Goal: Task Accomplishment & Management: Use online tool/utility

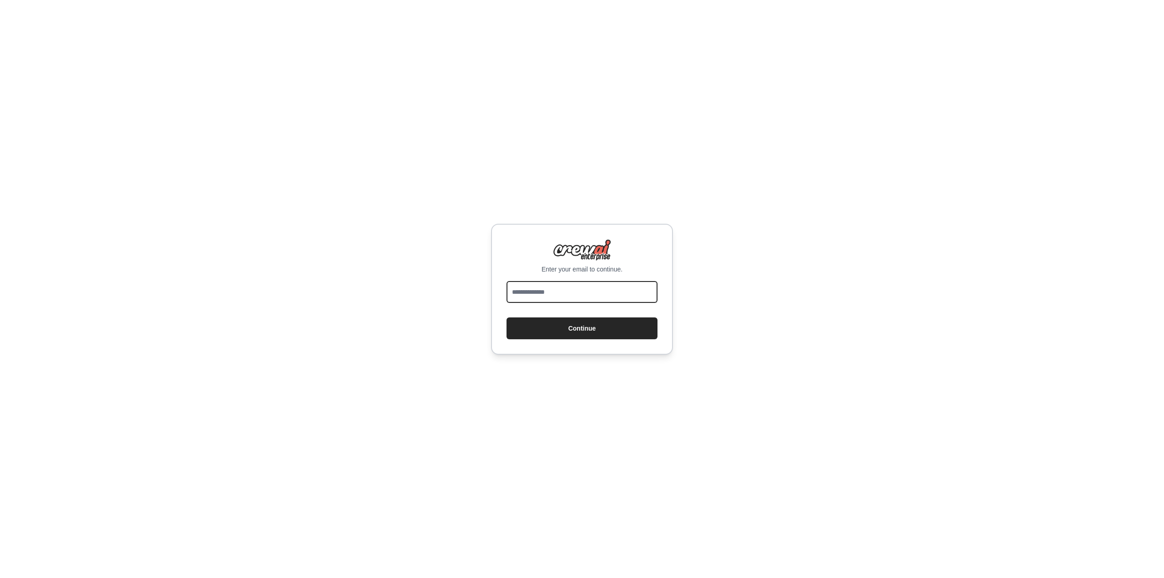
click at [527, 295] on input "email" at bounding box center [582, 292] width 151 height 22
type input "**********"
click at [545, 332] on button "Continue" at bounding box center [582, 328] width 151 height 22
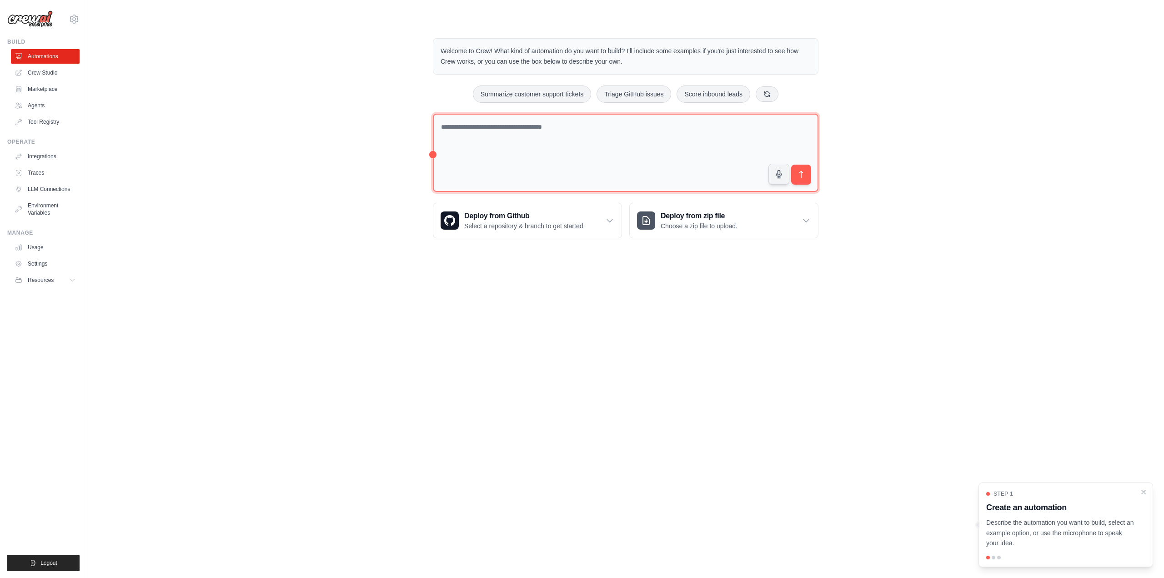
click at [629, 158] on textarea at bounding box center [626, 153] width 386 height 79
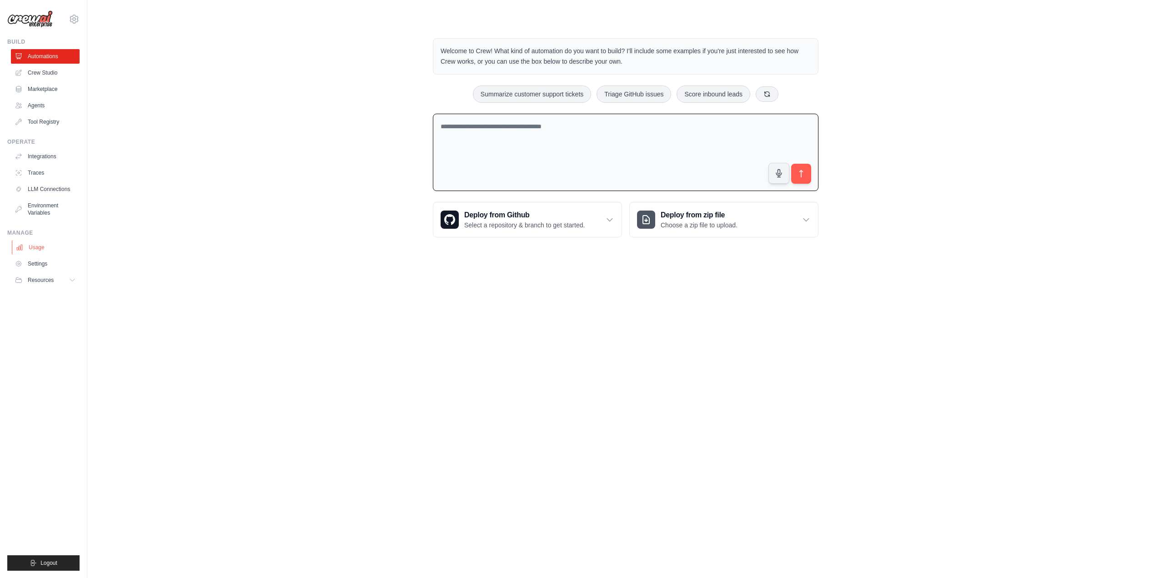
click at [40, 245] on link "Usage" at bounding box center [46, 247] width 69 height 15
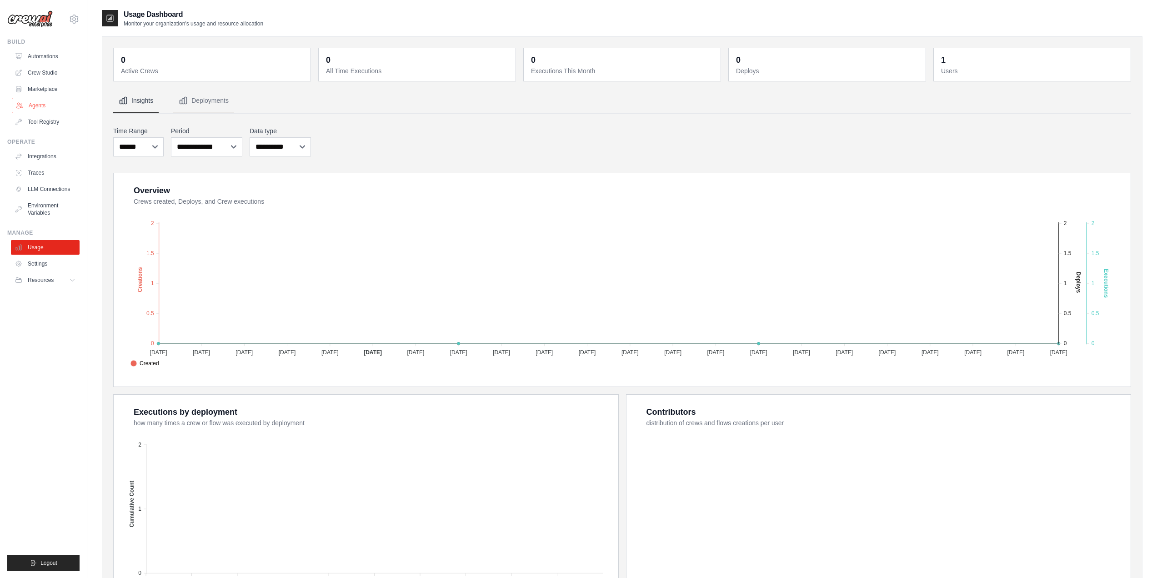
click at [36, 110] on link "Agents" at bounding box center [46, 105] width 69 height 15
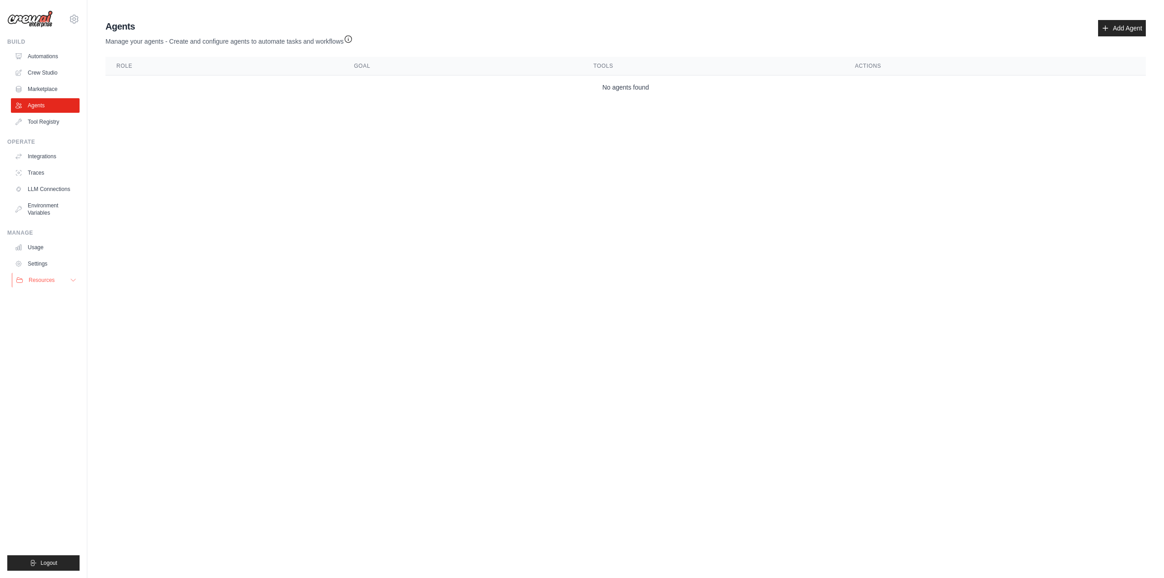
click at [61, 279] on button "Resources" at bounding box center [46, 280] width 69 height 15
click at [55, 89] on link "Marketplace" at bounding box center [46, 89] width 69 height 15
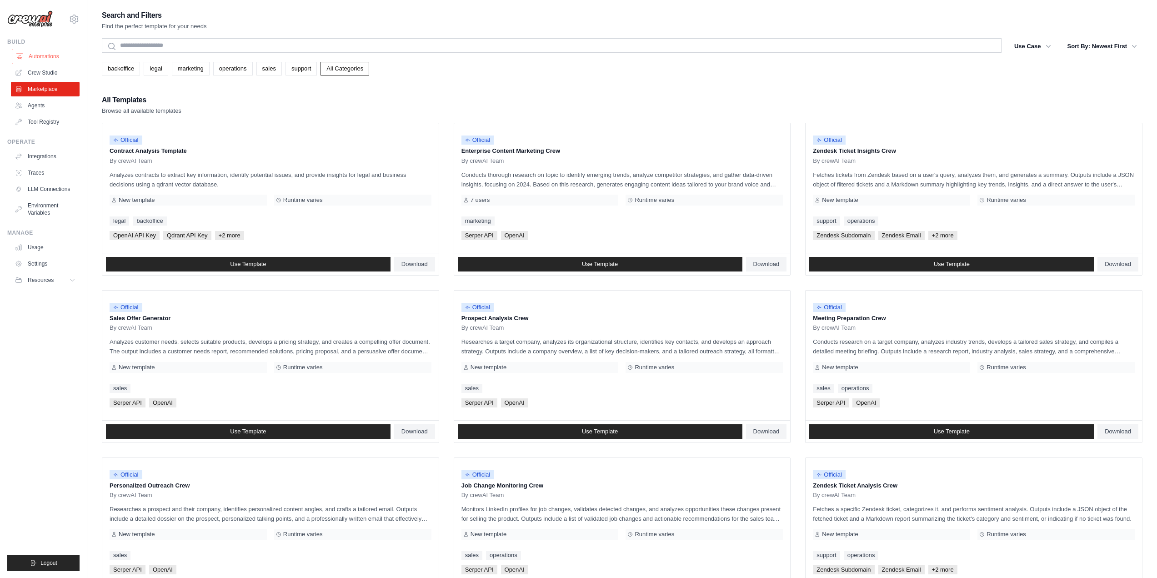
click at [46, 57] on link "Automations" at bounding box center [46, 56] width 69 height 15
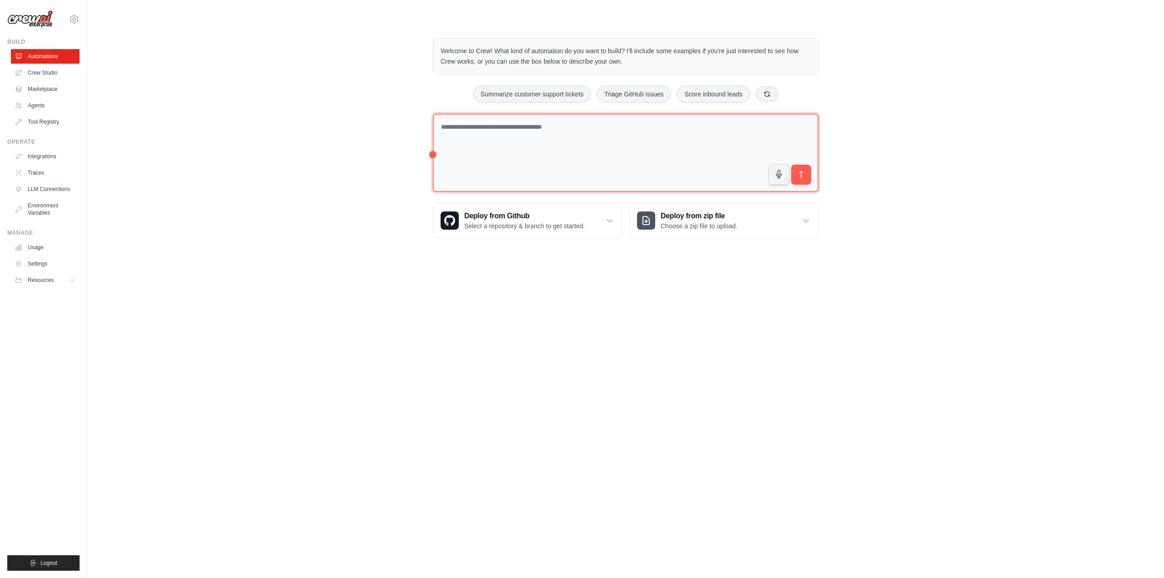
click at [592, 157] on textarea at bounding box center [626, 153] width 386 height 79
click at [540, 134] on textarea at bounding box center [626, 153] width 386 height 79
drag, startPoint x: 525, startPoint y: 129, endPoint x: 371, endPoint y: 148, distance: 155.3
click at [371, 148] on div "**********" at bounding box center [626, 138] width 1048 height 229
click at [465, 127] on textarea "**********" at bounding box center [626, 153] width 386 height 79
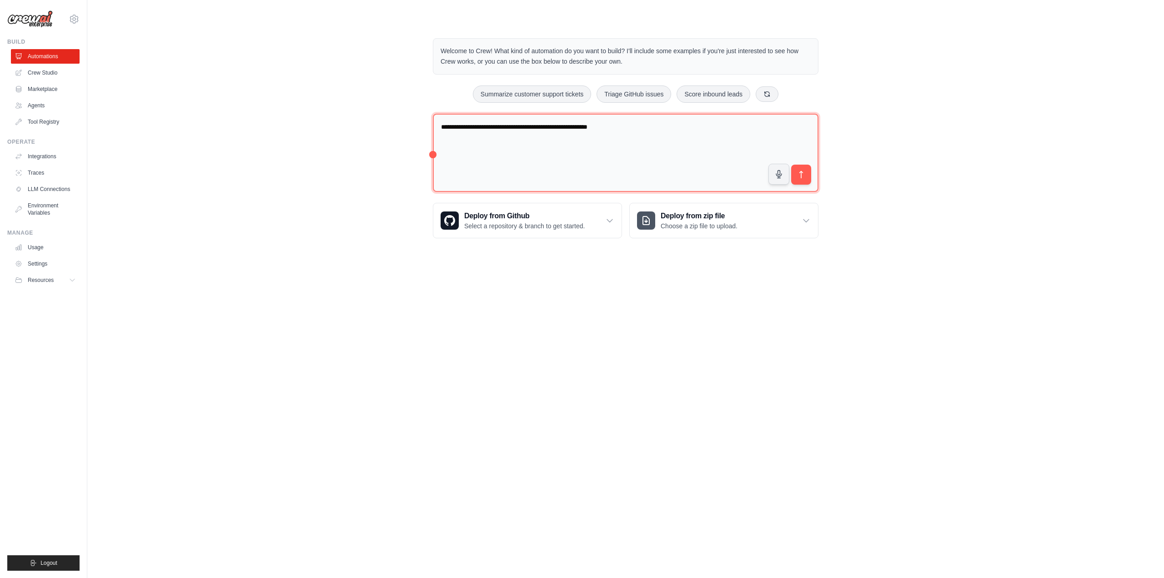
click at [690, 138] on textarea "**********" at bounding box center [626, 153] width 386 height 79
type textarea "**********"
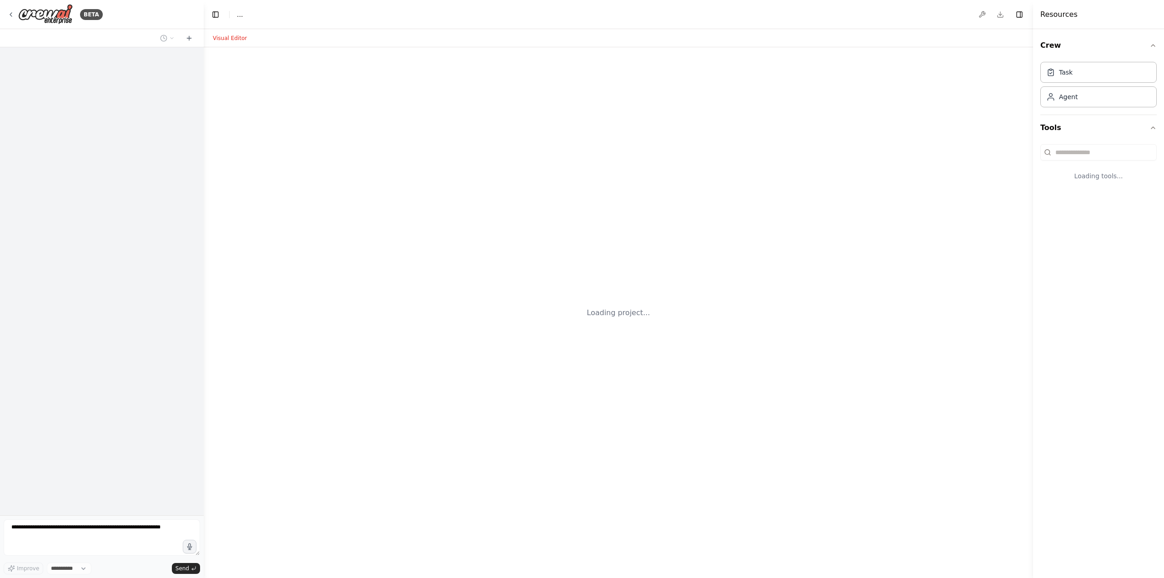
select select "****"
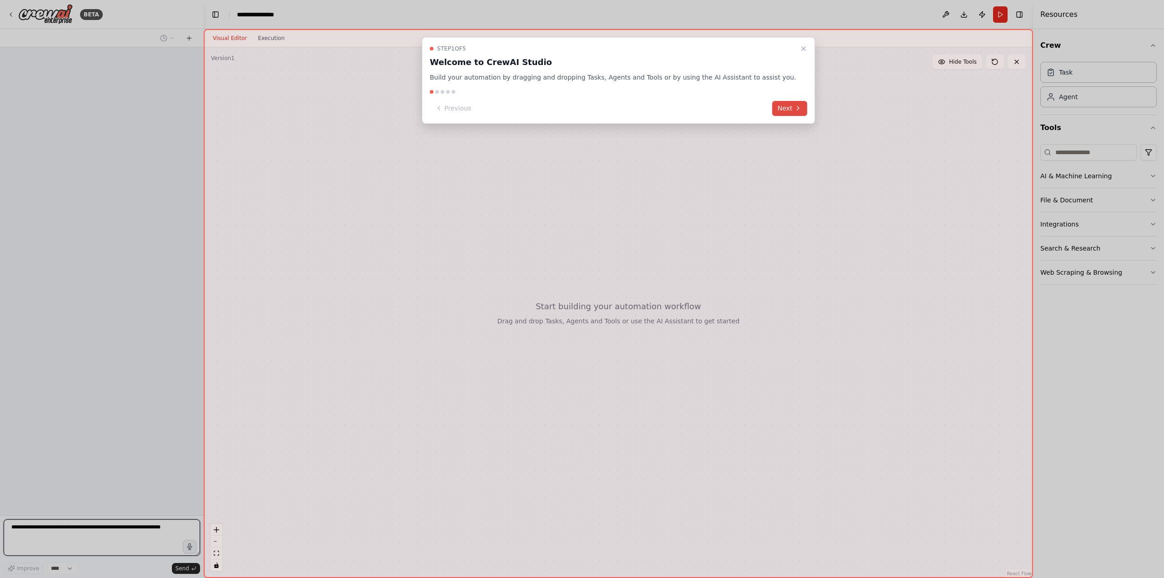
click at [772, 109] on button "Next" at bounding box center [789, 108] width 35 height 15
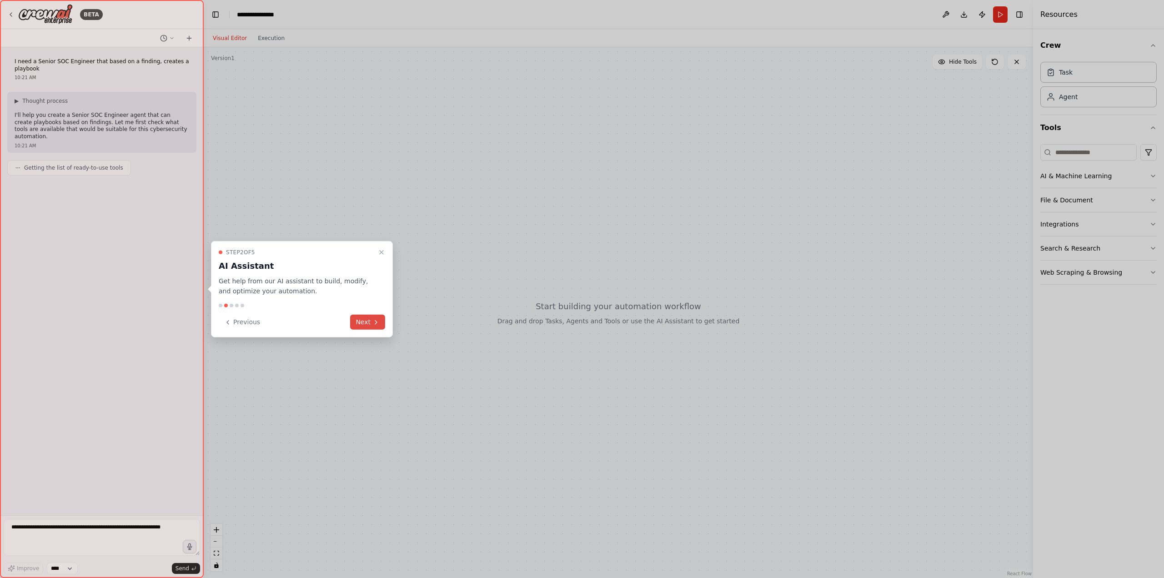
click at [373, 329] on button "Next" at bounding box center [367, 322] width 35 height 15
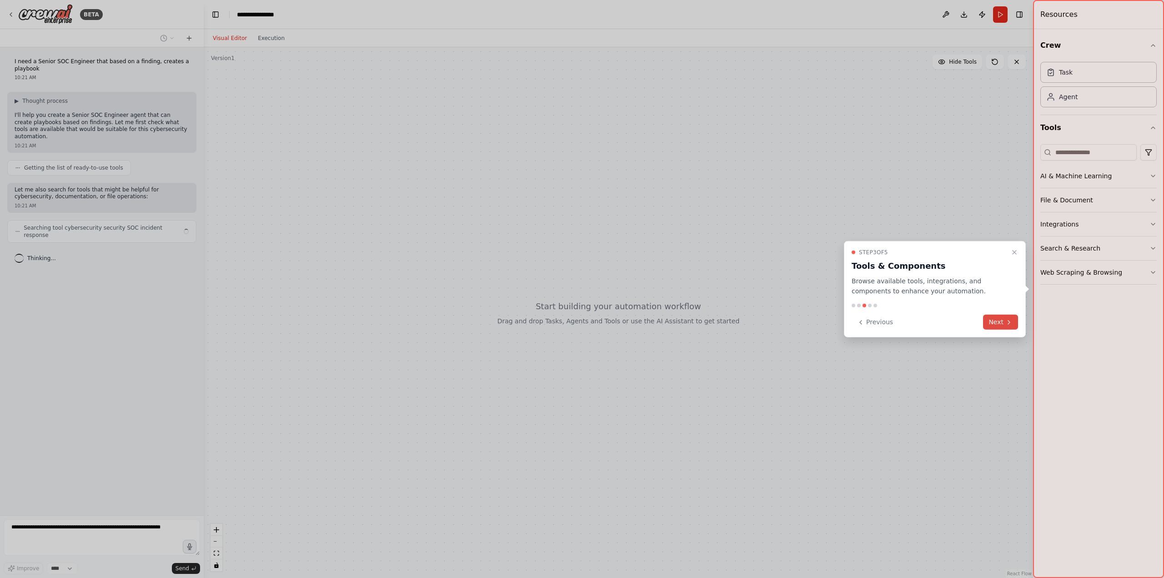
click at [1006, 324] on icon at bounding box center [1008, 321] width 7 height 7
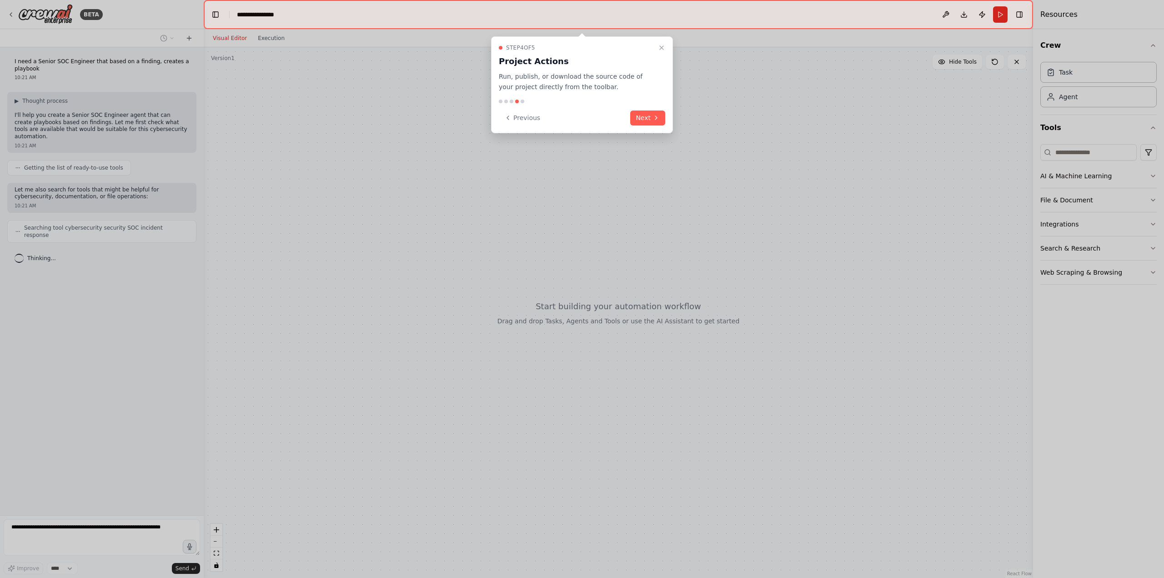
click at [668, 45] on div "Step 4 of 5 Project Actions Run, publish, or download the source code of your p…" at bounding box center [582, 84] width 182 height 97
click at [663, 48] on icon "Close walkthrough" at bounding box center [661, 47] width 7 height 7
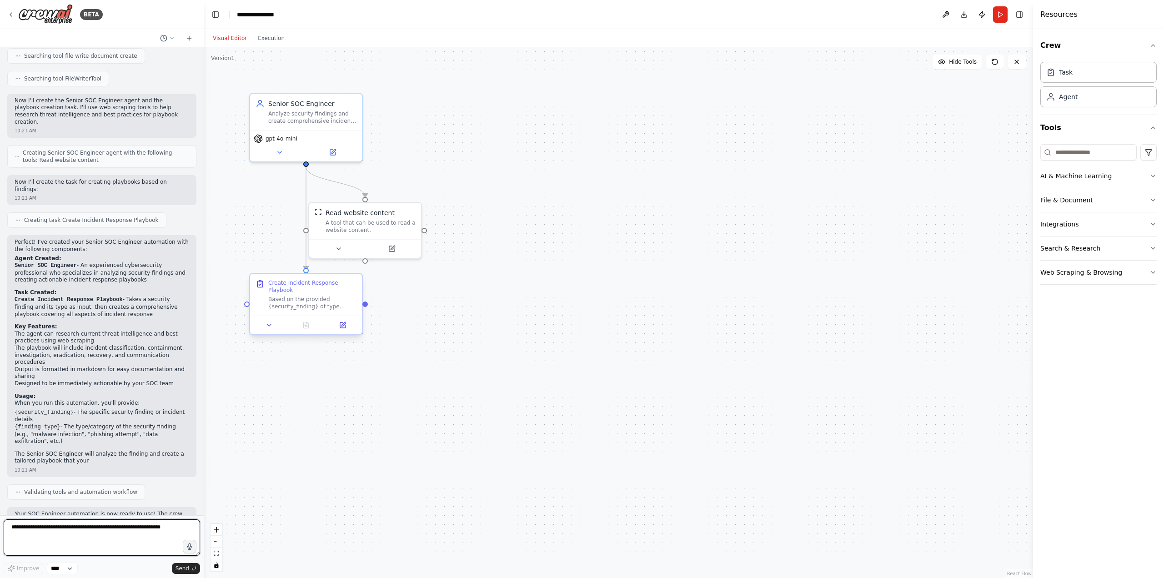
scroll to position [209, 0]
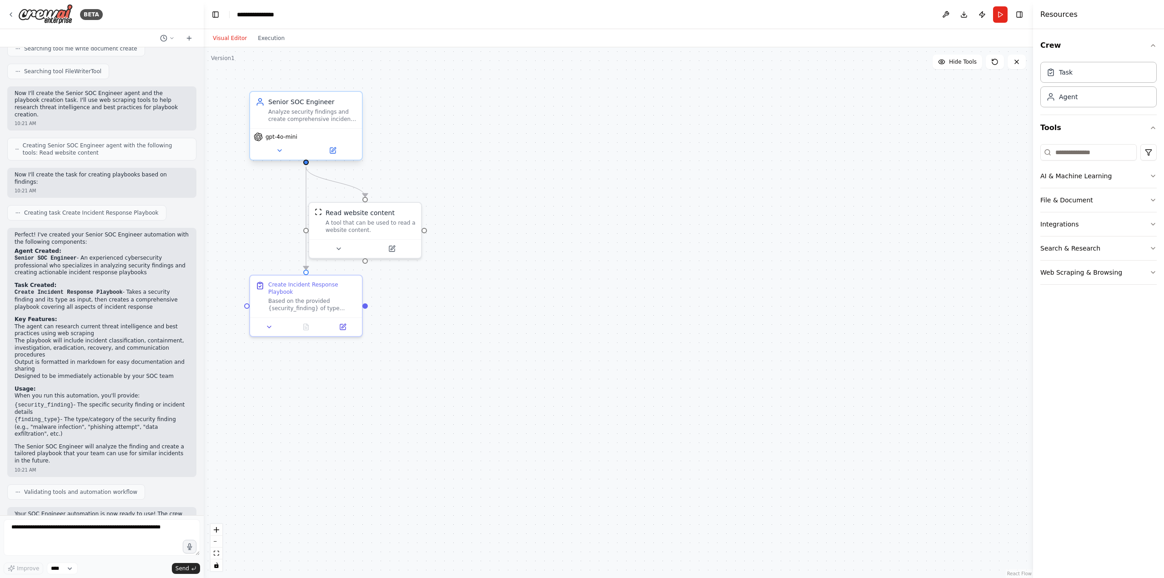
click at [324, 121] on div "Analyze security findings and create comprehensive incident response playbooks …" at bounding box center [312, 115] width 88 height 15
click at [276, 156] on button at bounding box center [279, 150] width 51 height 11
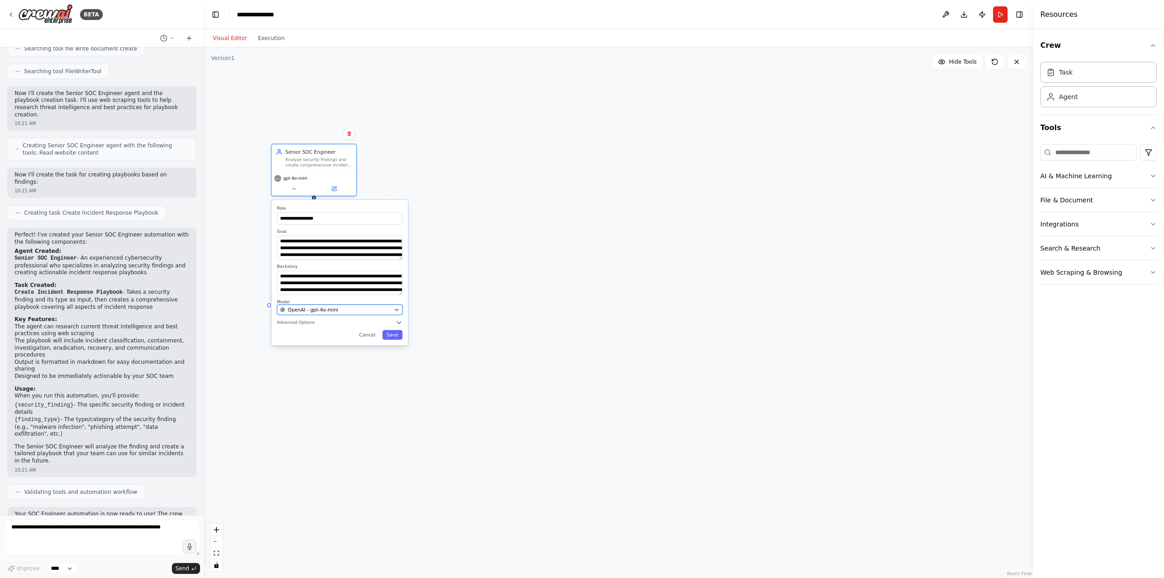
click at [351, 307] on div "OpenAI - gpt-4o-mini" at bounding box center [335, 309] width 111 height 7
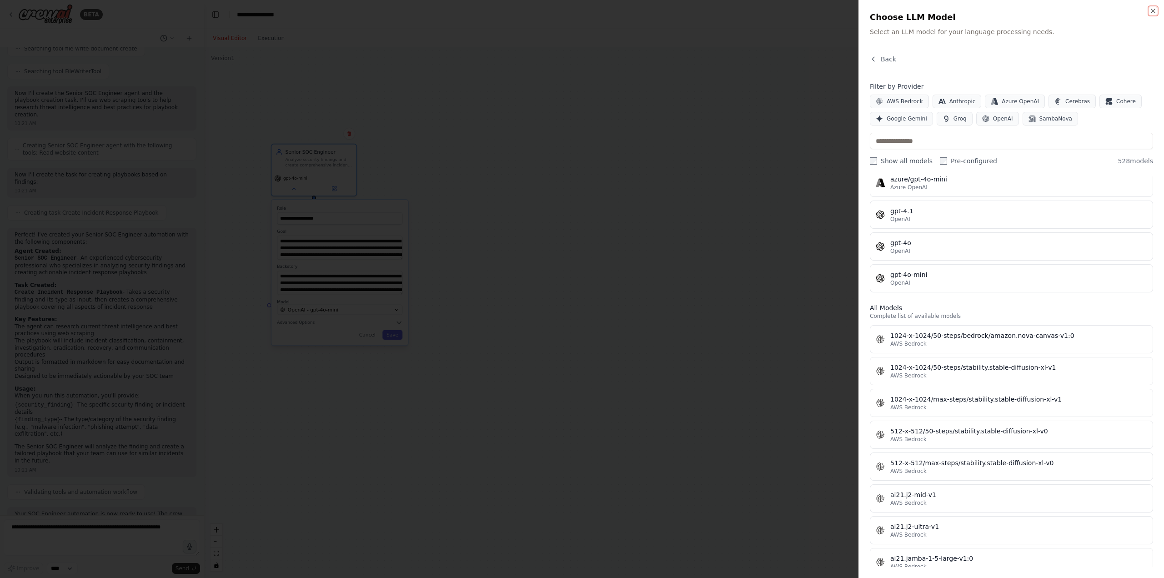
scroll to position [0, 0]
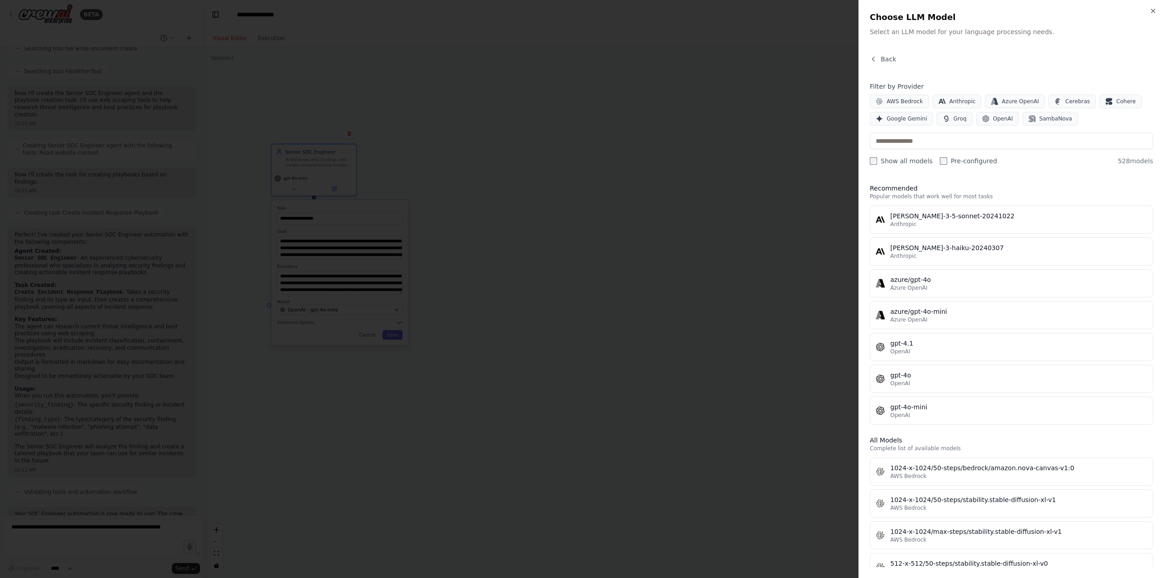
click at [730, 308] on div at bounding box center [582, 289] width 1164 height 578
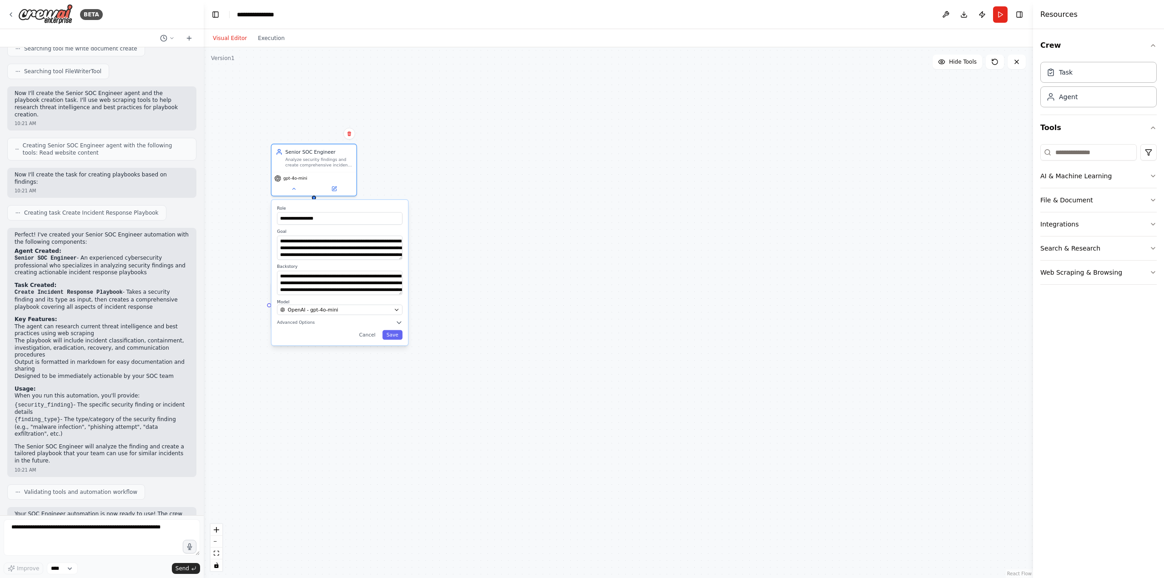
click at [434, 171] on div "**********" at bounding box center [618, 312] width 829 height 531
click at [372, 337] on button "Cancel" at bounding box center [367, 335] width 25 height 10
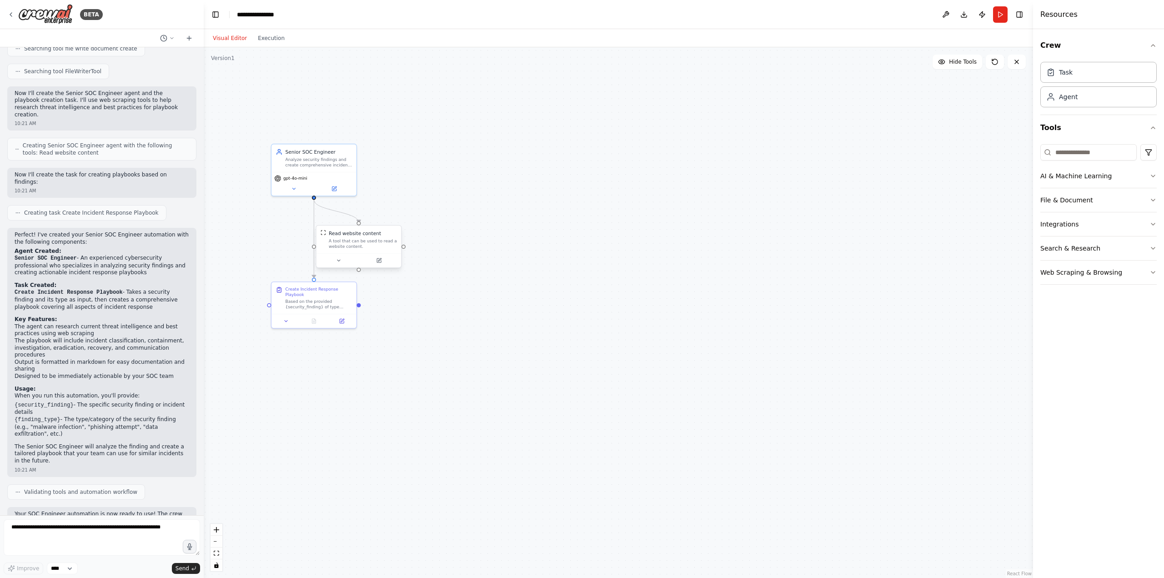
click at [364, 242] on div "A tool that can be used to read a website content." at bounding box center [363, 243] width 68 height 11
click at [122, 532] on textarea at bounding box center [102, 537] width 196 height 36
click at [1084, 78] on div "Task" at bounding box center [1098, 71] width 116 height 21
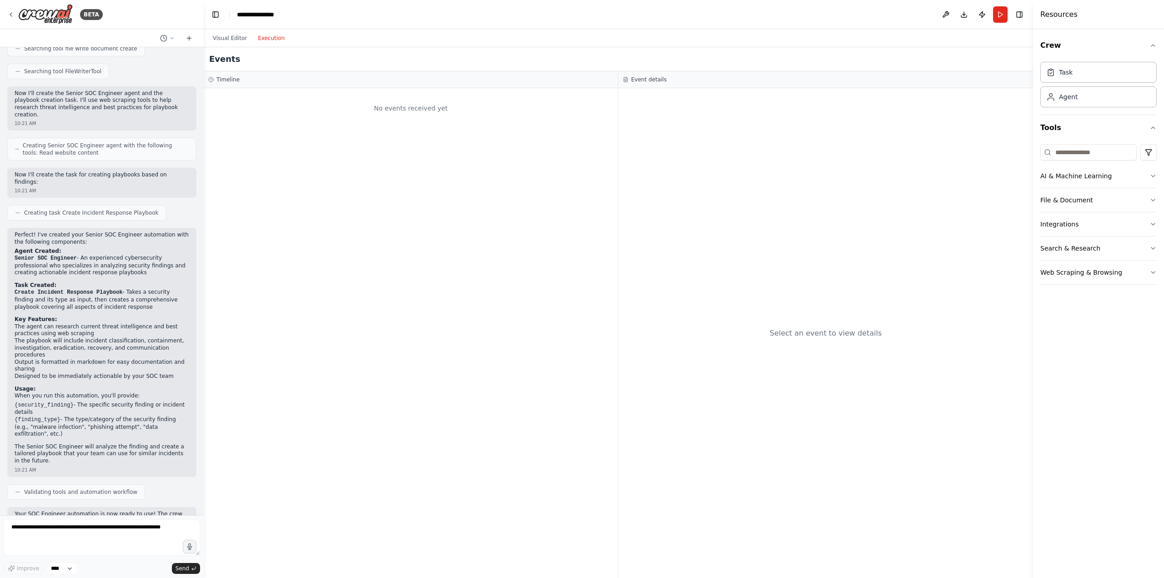
click at [268, 38] on button "Execution" at bounding box center [271, 38] width 38 height 11
click at [226, 35] on button "Visual Editor" at bounding box center [229, 38] width 45 height 11
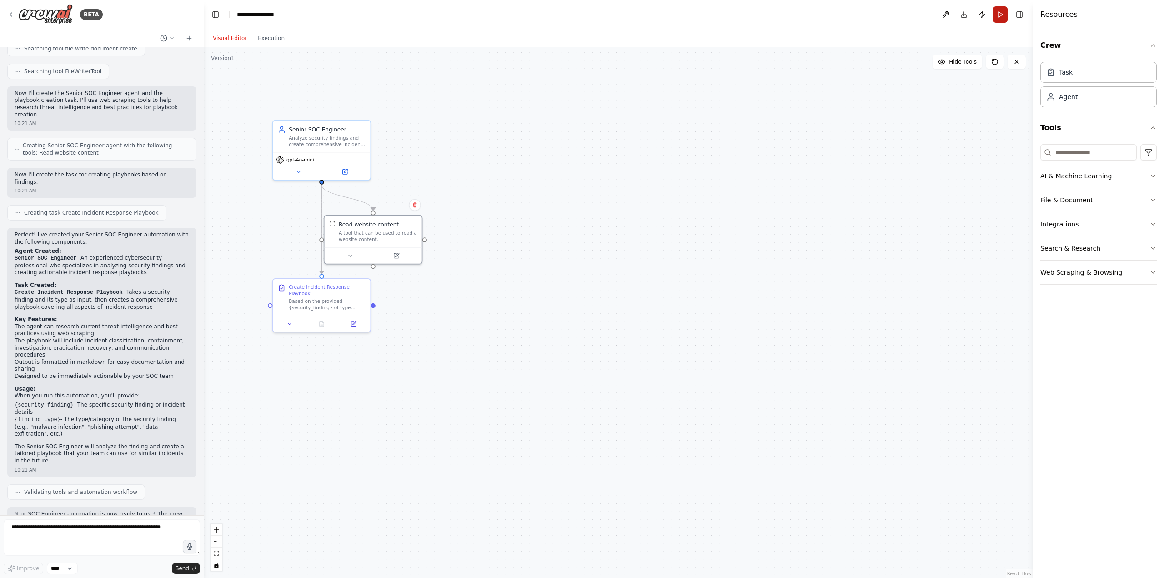
click at [1002, 15] on button "Run" at bounding box center [1000, 14] width 15 height 16
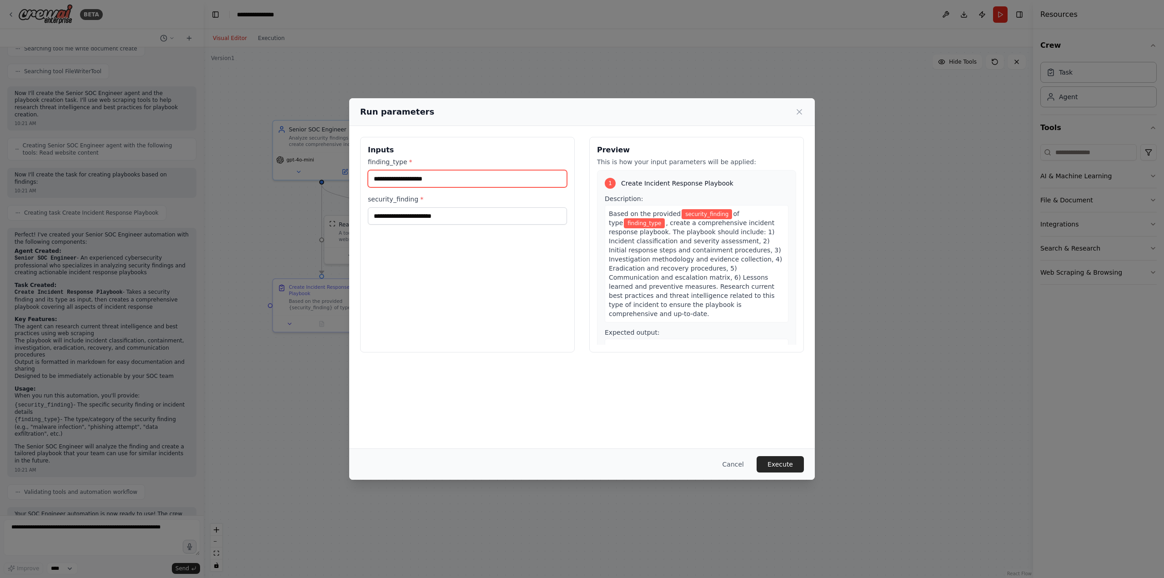
click at [399, 179] on input "finding_type *" at bounding box center [467, 178] width 199 height 17
click at [415, 219] on input "security_finding *" at bounding box center [467, 215] width 199 height 17
click at [423, 180] on input "finding_type *" at bounding box center [467, 178] width 199 height 17
paste input "**********"
click at [445, 175] on input "**********" at bounding box center [467, 178] width 199 height 17
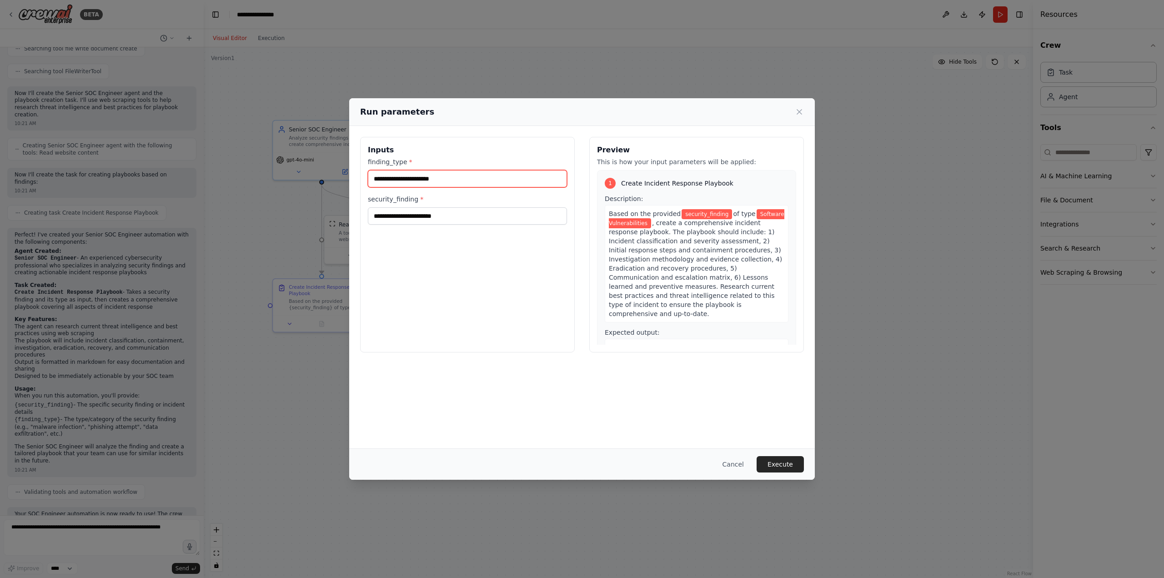
type input "**********"
click at [439, 219] on input "security_finding *" at bounding box center [467, 215] width 199 height 17
click at [741, 461] on button "Cancel" at bounding box center [733, 464] width 36 height 16
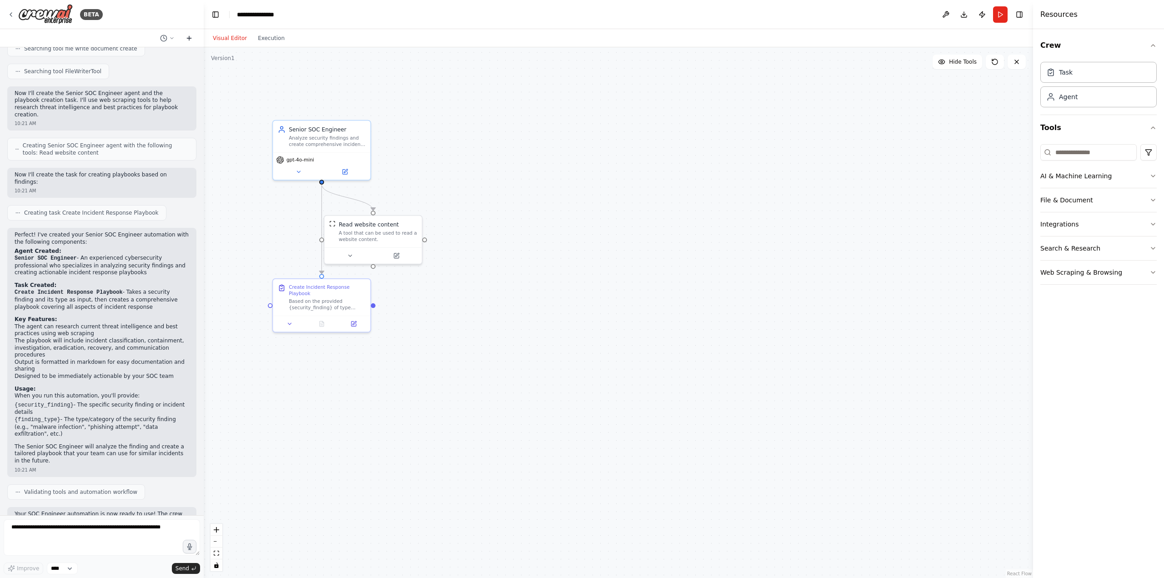
click at [186, 37] on icon at bounding box center [189, 38] width 7 height 7
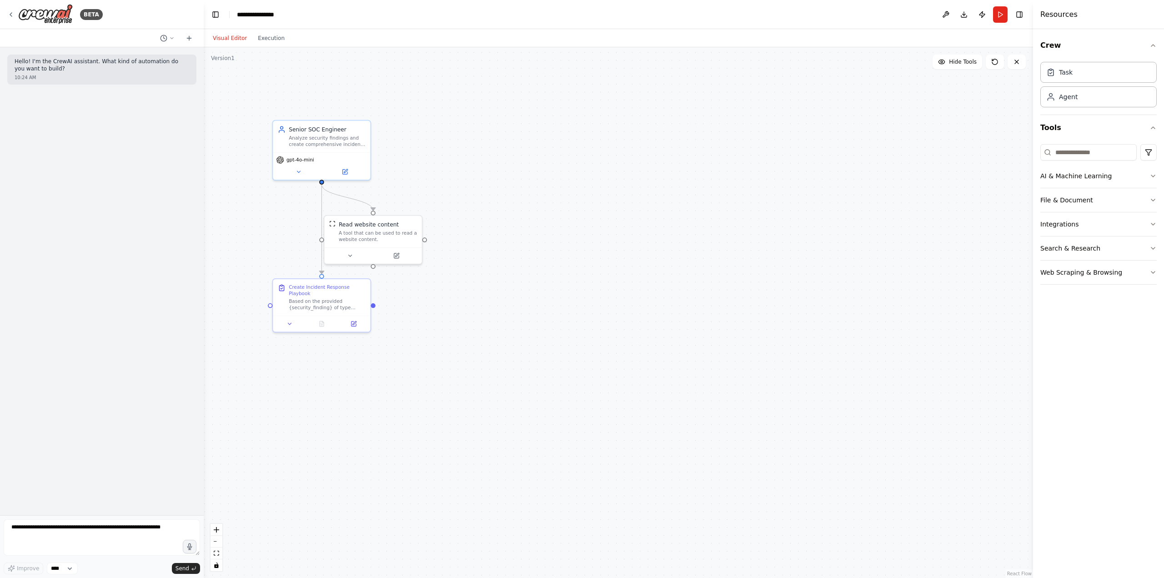
click at [1017, 70] on div ".deletable-edge-delete-btn { width: 20px; height: 20px; border: 0px solid #ffff…" at bounding box center [618, 312] width 829 height 531
click at [1016, 60] on icon at bounding box center [1016, 61] width 7 height 7
click at [304, 171] on button at bounding box center [298, 171] width 45 height 10
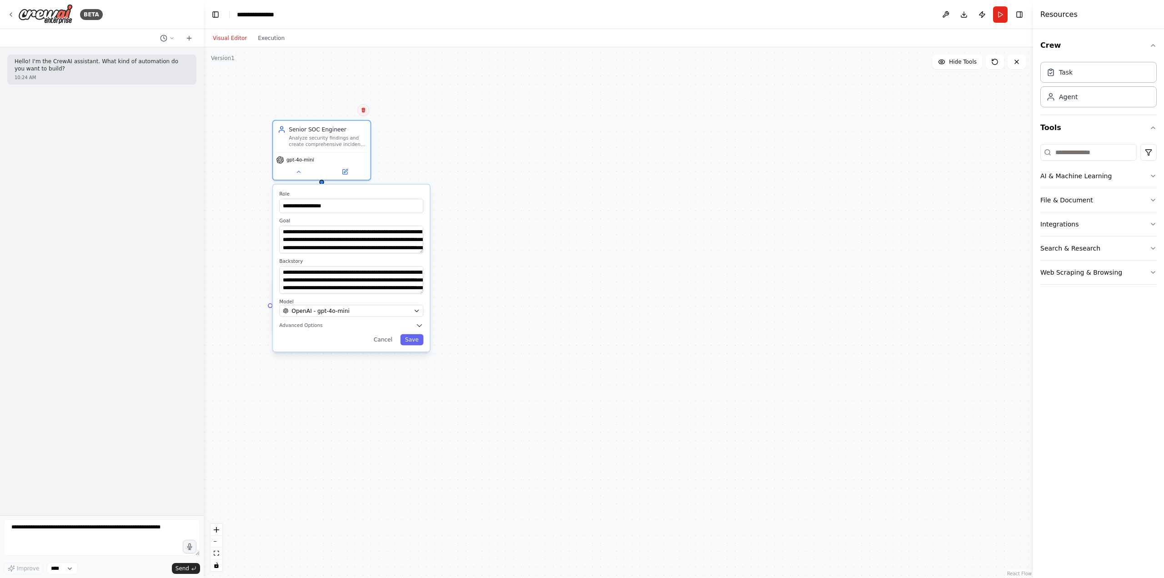
click at [363, 113] on button at bounding box center [363, 110] width 12 height 12
click at [344, 110] on button "Confirm" at bounding box center [337, 110] width 32 height 11
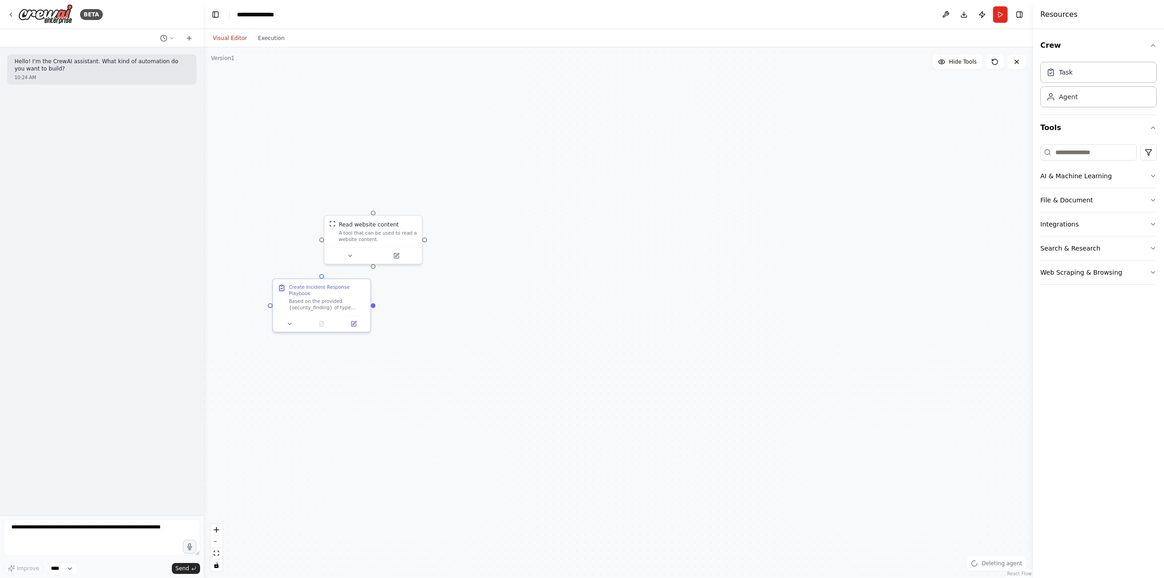
drag, startPoint x: 633, startPoint y: 170, endPoint x: 387, endPoint y: 307, distance: 281.3
click at [631, 171] on div "Read website content A tool that can be used to read a website content. Create …" at bounding box center [618, 312] width 829 height 531
click at [401, 231] on div "A tool that can be used to read a website content." at bounding box center [376, 235] width 78 height 13
click at [414, 209] on button at bounding box center [413, 206] width 12 height 12
click at [391, 206] on button "Confirm" at bounding box center [387, 206] width 32 height 11
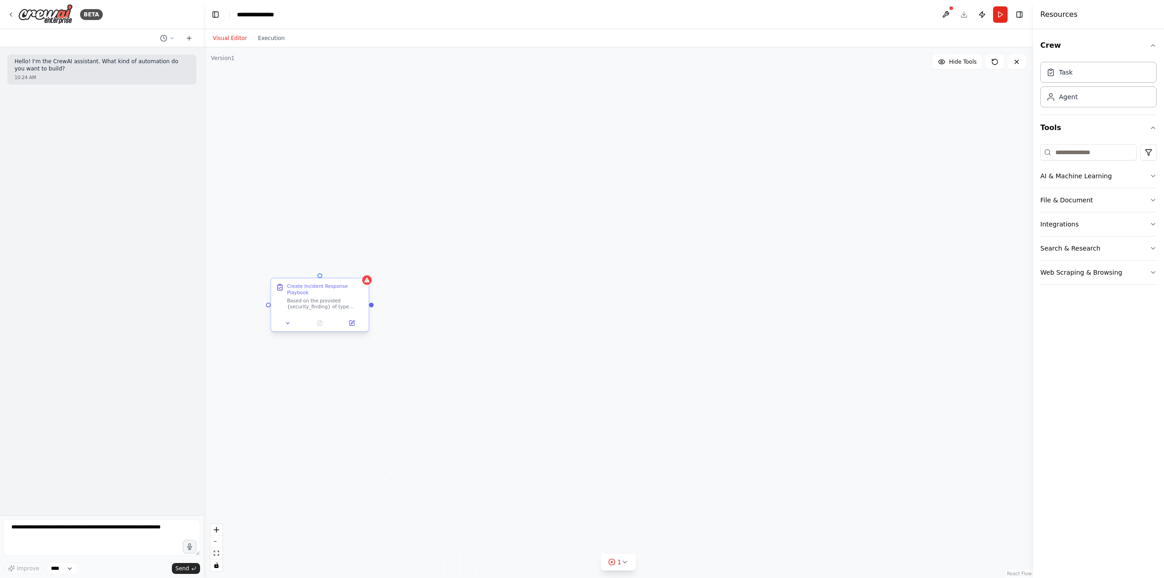
click at [354, 287] on div "Create Incident Response Playbook" at bounding box center [325, 289] width 77 height 13
click at [360, 271] on icon at bounding box center [361, 269] width 5 height 5
click at [328, 268] on button "Confirm" at bounding box center [336, 270] width 32 height 11
click at [133, 532] on textarea at bounding box center [102, 537] width 196 height 36
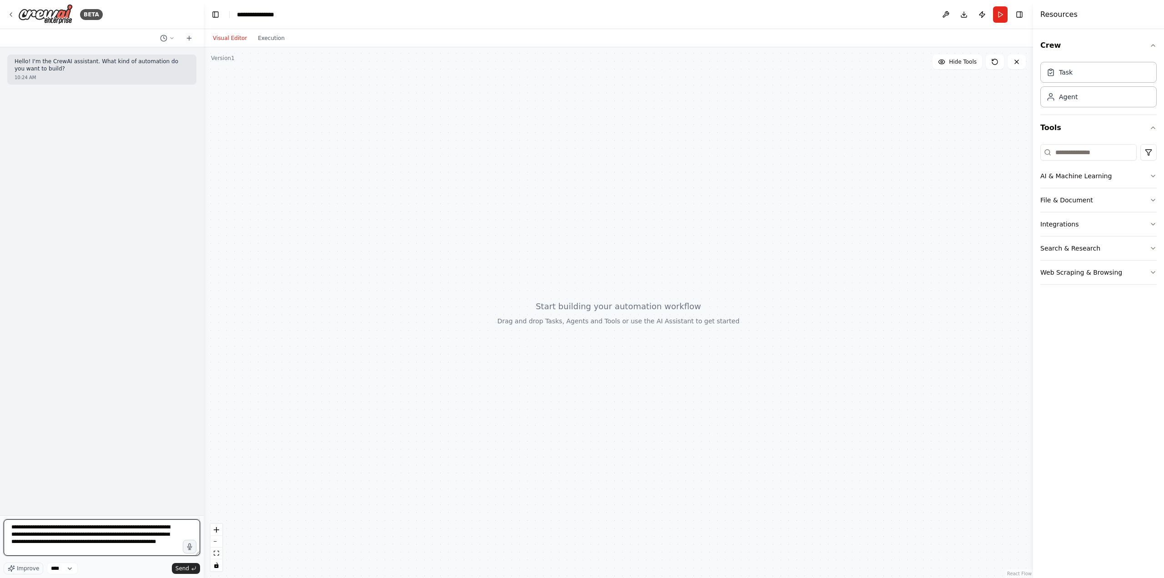
type textarea "**********"
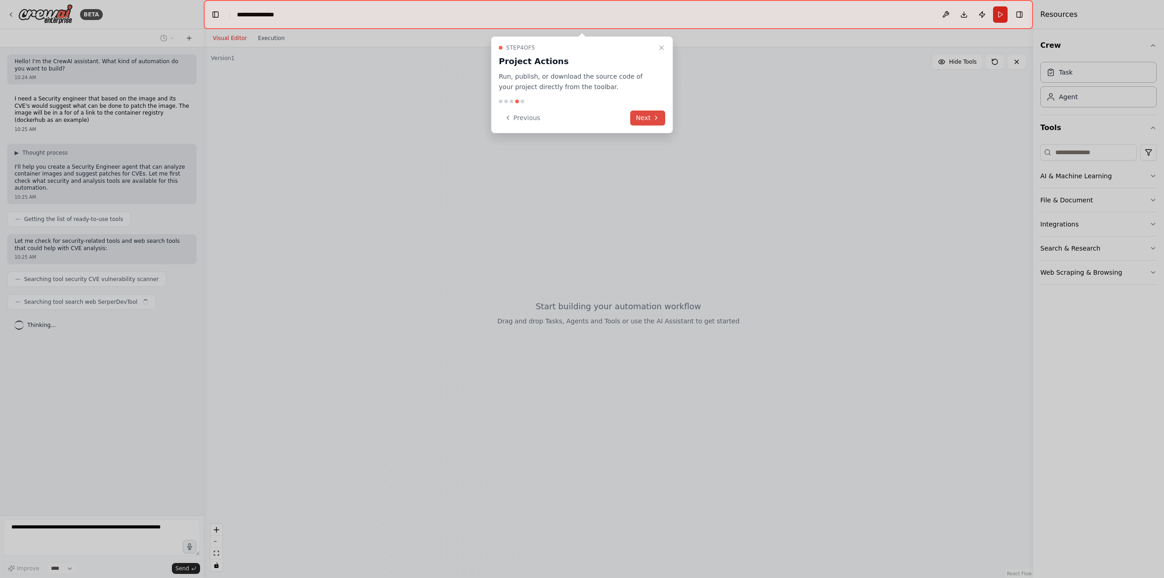
click at [655, 115] on icon at bounding box center [656, 117] width 7 height 7
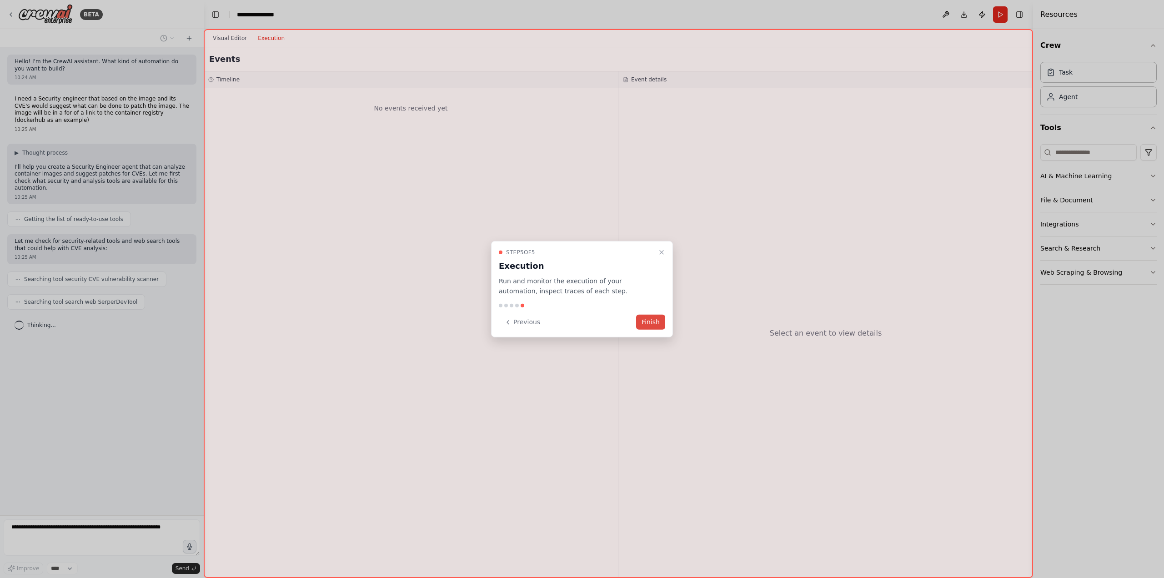
click at [660, 317] on button "Finish" at bounding box center [650, 322] width 29 height 15
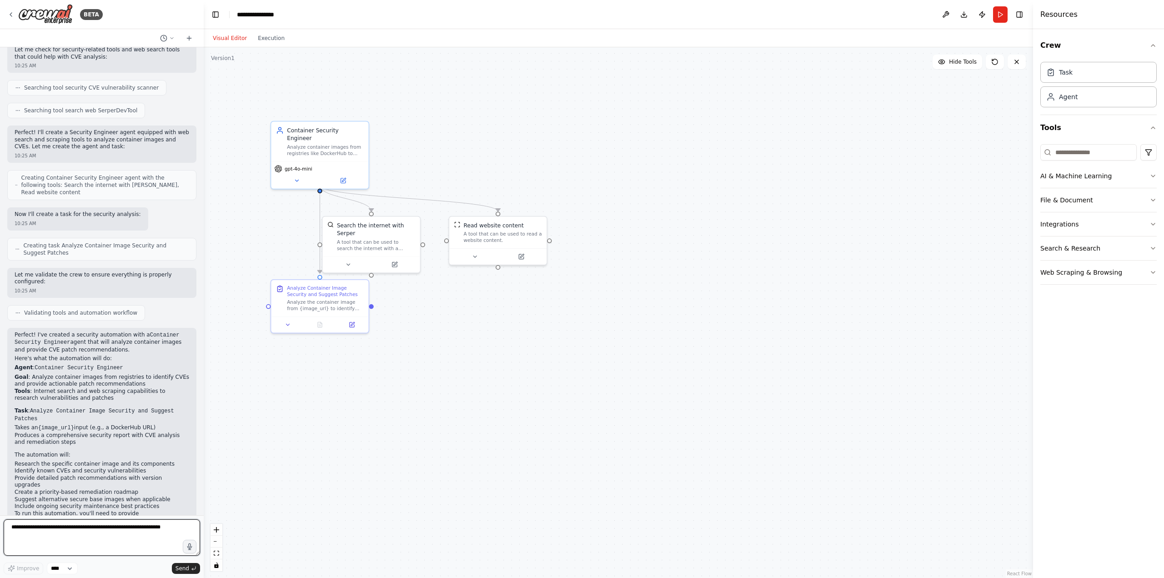
scroll to position [199, 0]
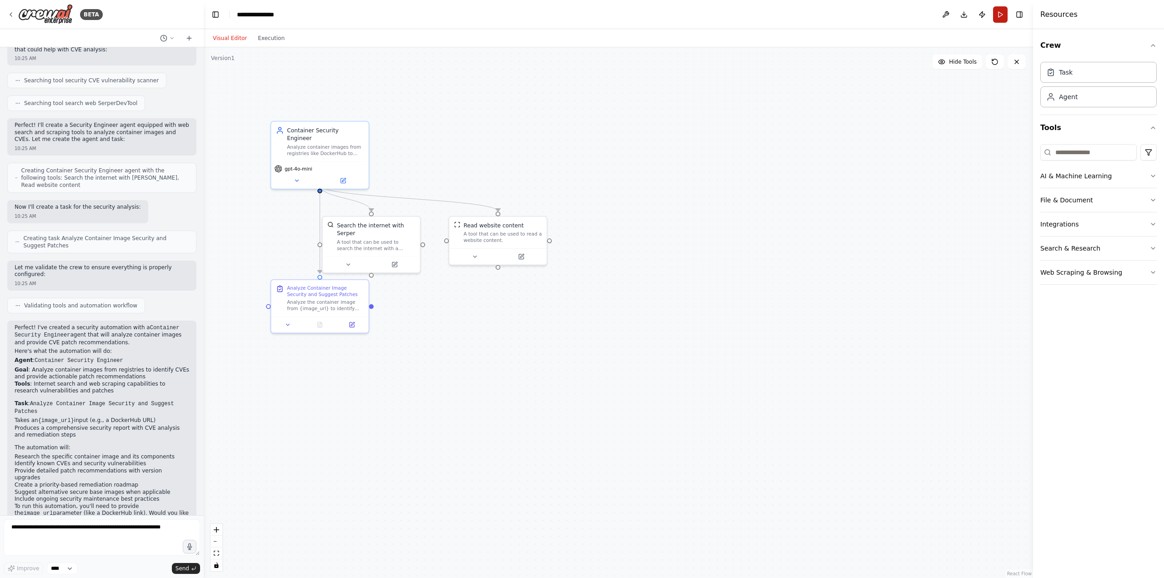
click at [1000, 15] on button "Run" at bounding box center [1000, 14] width 15 height 16
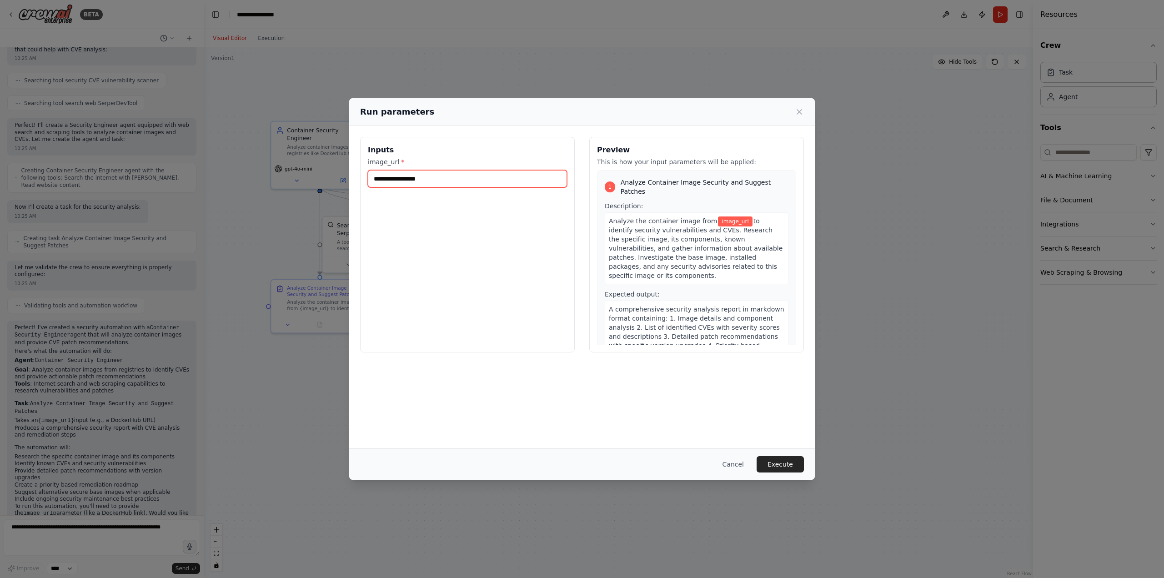
click at [474, 178] on input "image_url *" at bounding box center [467, 178] width 199 height 17
paste input "**********"
type input "**********"
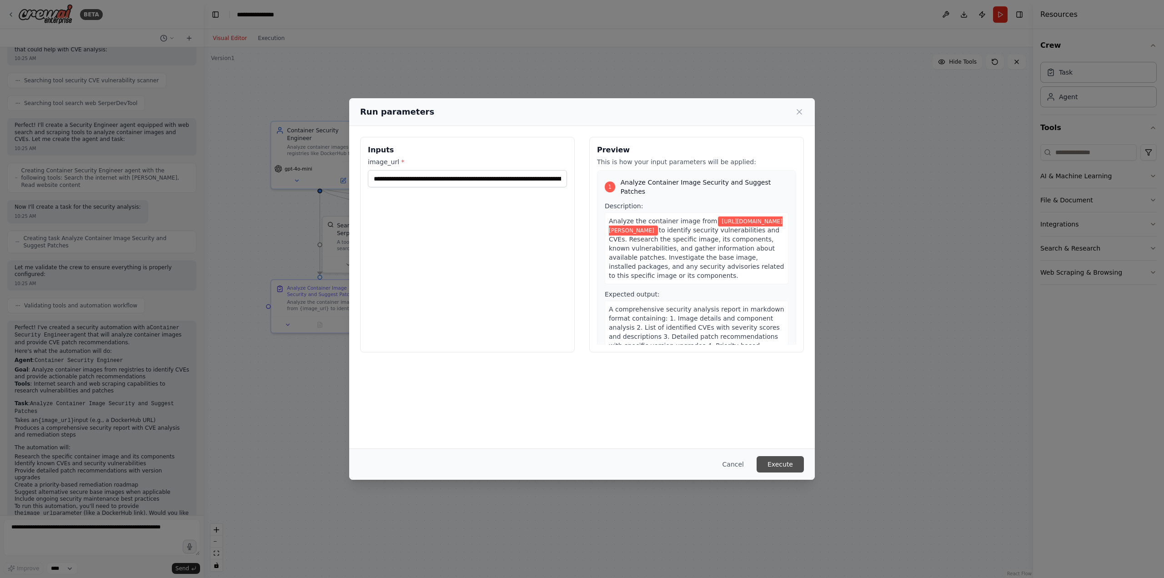
click at [786, 465] on button "Execute" at bounding box center [780, 464] width 47 height 16
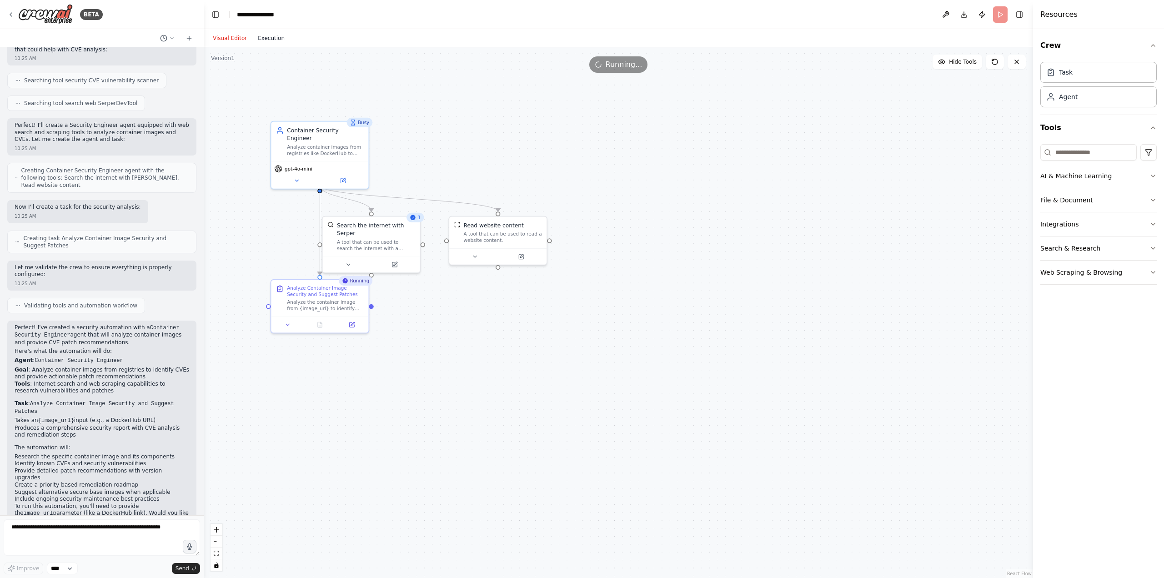
click at [261, 43] on button "Execution" at bounding box center [271, 38] width 38 height 11
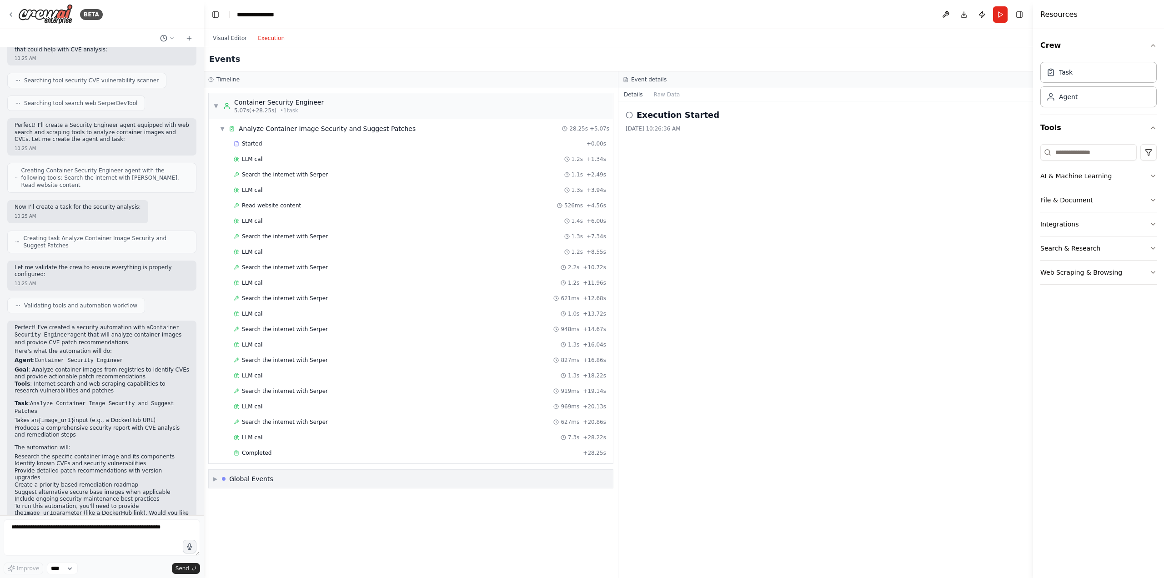
click at [242, 481] on div "Global Events" at bounding box center [251, 478] width 44 height 9
click at [225, 41] on button "Visual Editor" at bounding box center [229, 38] width 45 height 11
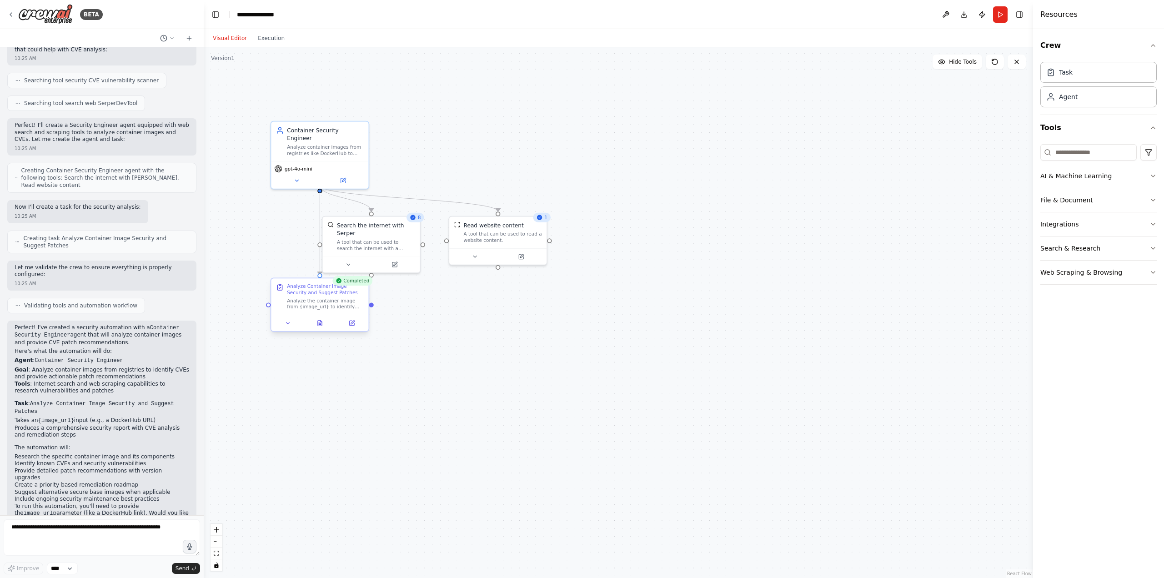
click at [338, 297] on div "Analyze the container image from {image_url} to identify security vulnerabiliti…" at bounding box center [325, 303] width 77 height 13
click at [268, 39] on button "Execution" at bounding box center [271, 38] width 38 height 11
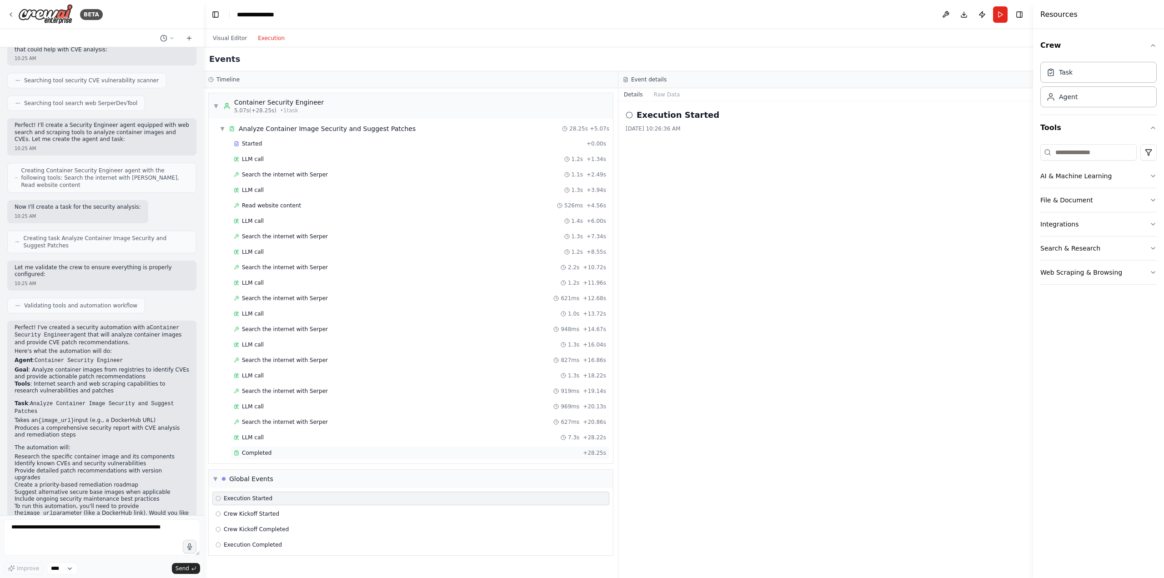
click at [271, 449] on div "Completed + 28.25s" at bounding box center [420, 453] width 379 height 14
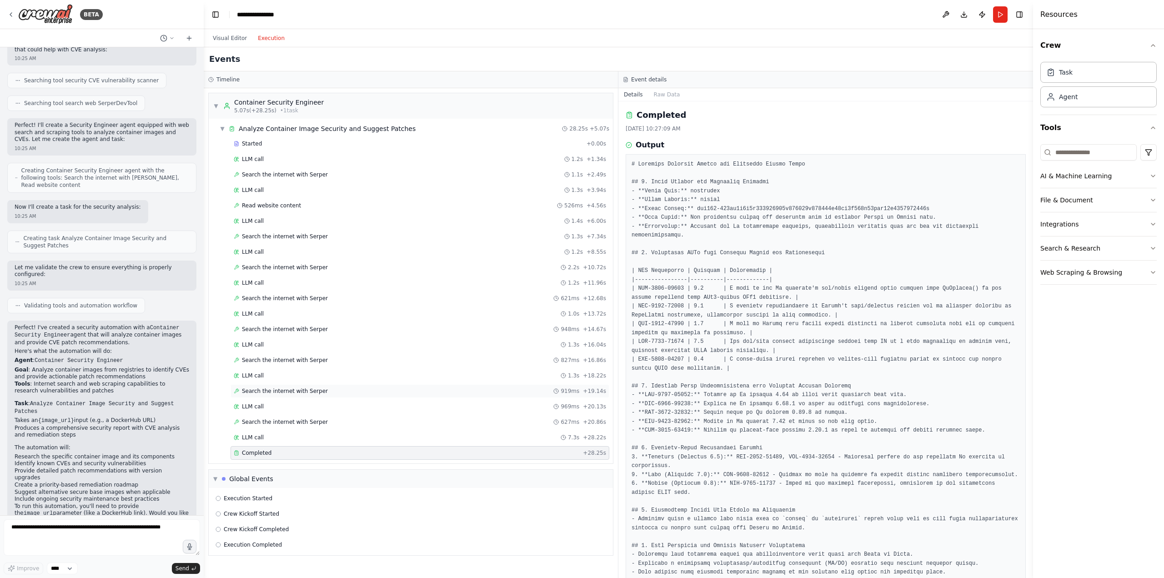
click at [281, 394] on span "Search the internet with Serper" at bounding box center [285, 390] width 86 height 7
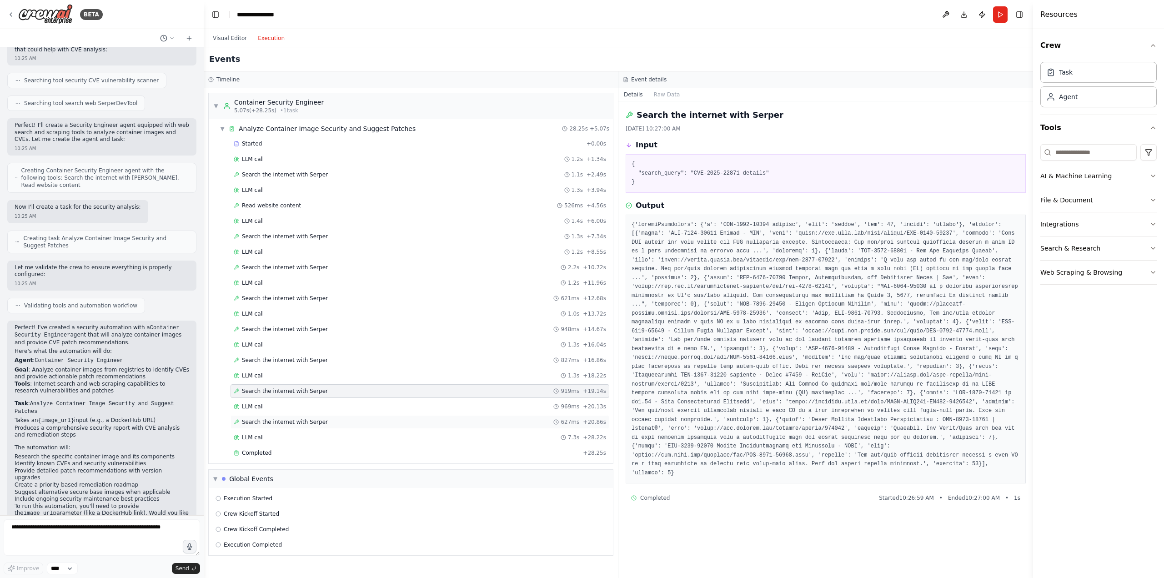
click at [309, 426] on div "Search the internet with Serper 627ms + 20.86s" at bounding box center [420, 422] width 379 height 14
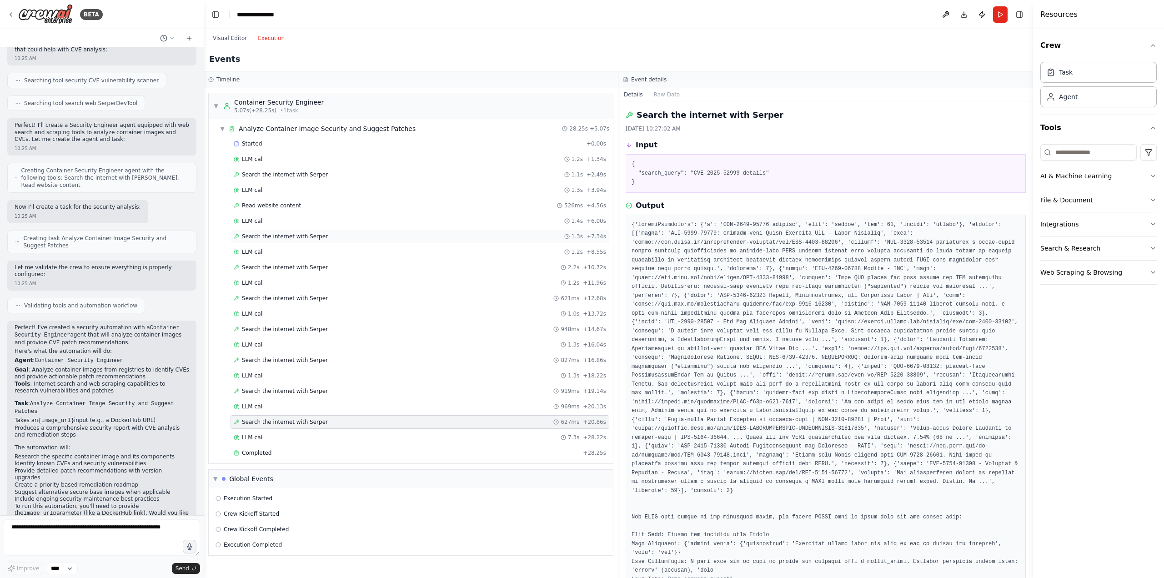
click at [294, 240] on span "Search the internet with Serper" at bounding box center [285, 236] width 86 height 7
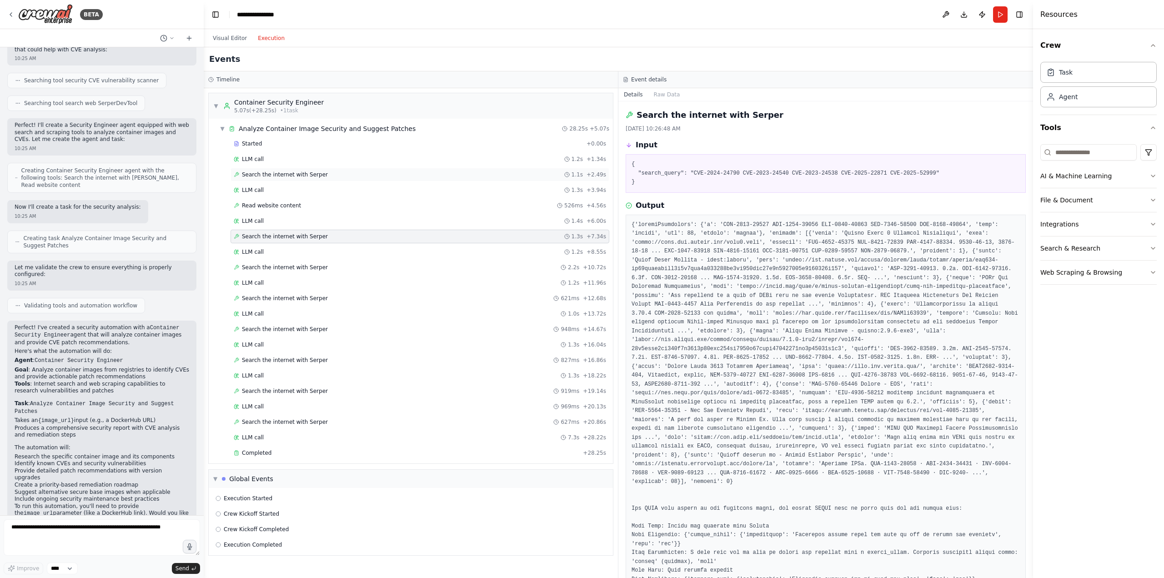
click at [305, 179] on div "Search the internet with Serper 1.1s + 2.49s" at bounding box center [420, 175] width 379 height 14
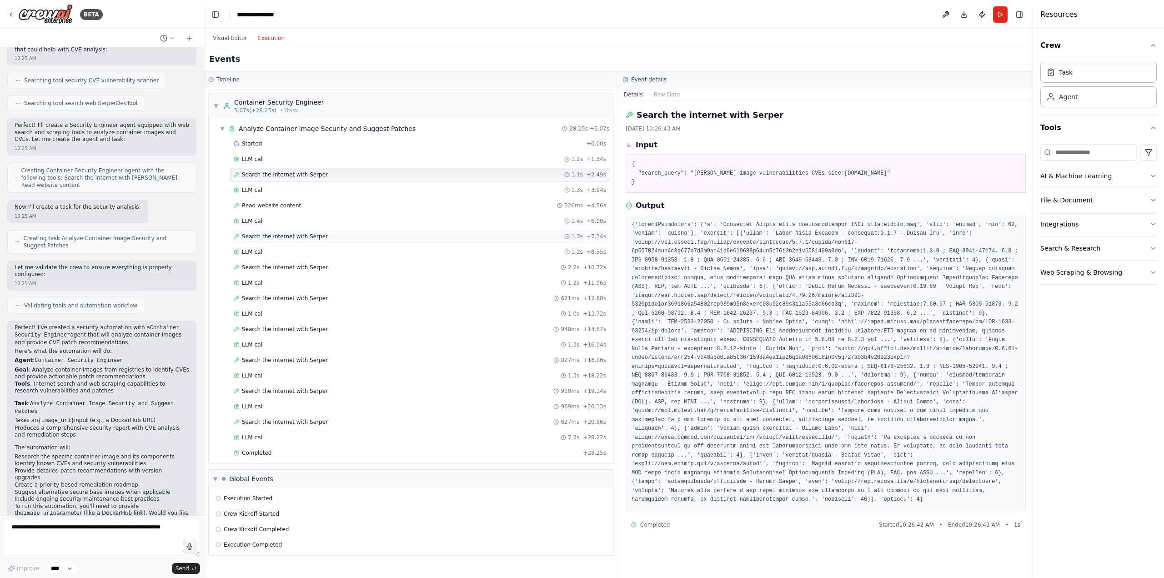
click at [328, 236] on div "Search the internet with Serper 1.3s + 7.34s" at bounding box center [420, 236] width 372 height 7
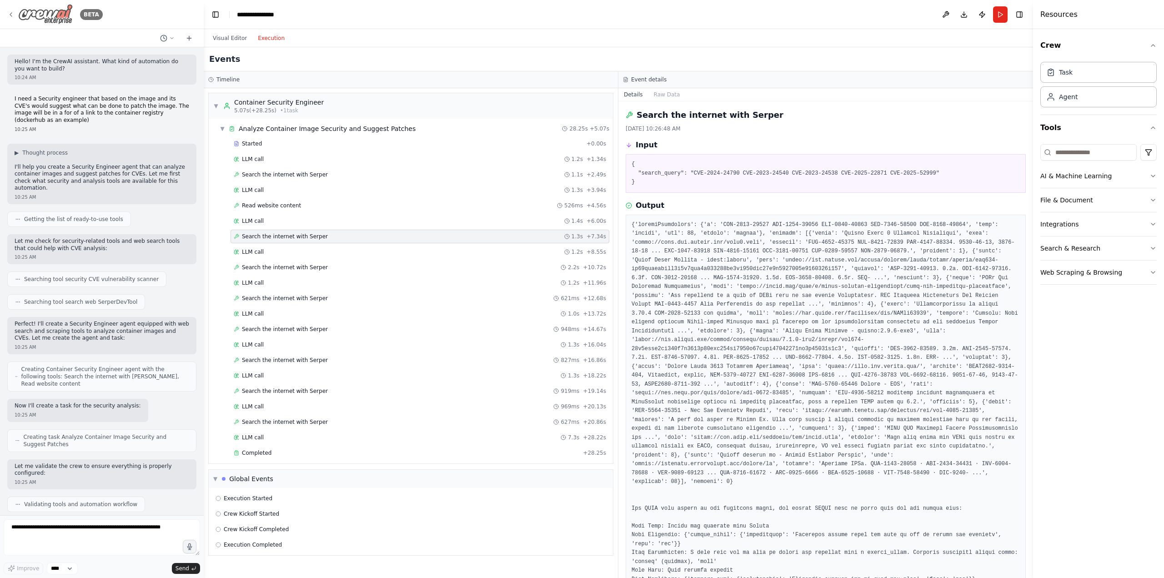
click at [10, 18] on div "BETA" at bounding box center [54, 14] width 95 height 20
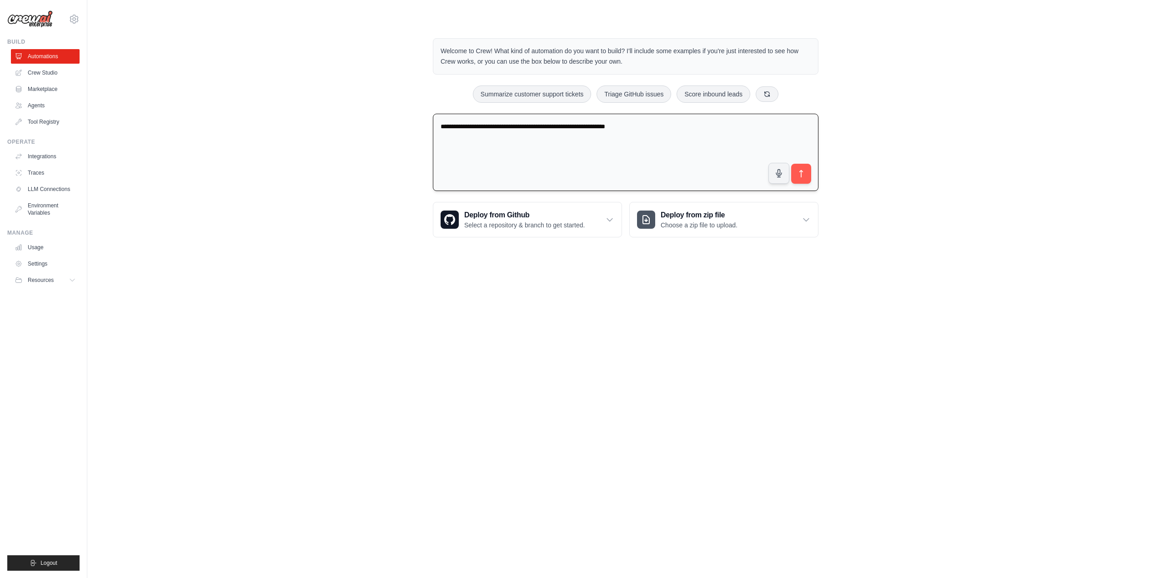
click at [674, 132] on textarea "**********" at bounding box center [626, 153] width 386 height 78
drag, startPoint x: 681, startPoint y: 127, endPoint x: 305, endPoint y: 110, distance: 376.5
click at [305, 110] on div "**********" at bounding box center [626, 138] width 1048 height 228
click at [65, 70] on link "Crew Studio" at bounding box center [46, 72] width 69 height 15
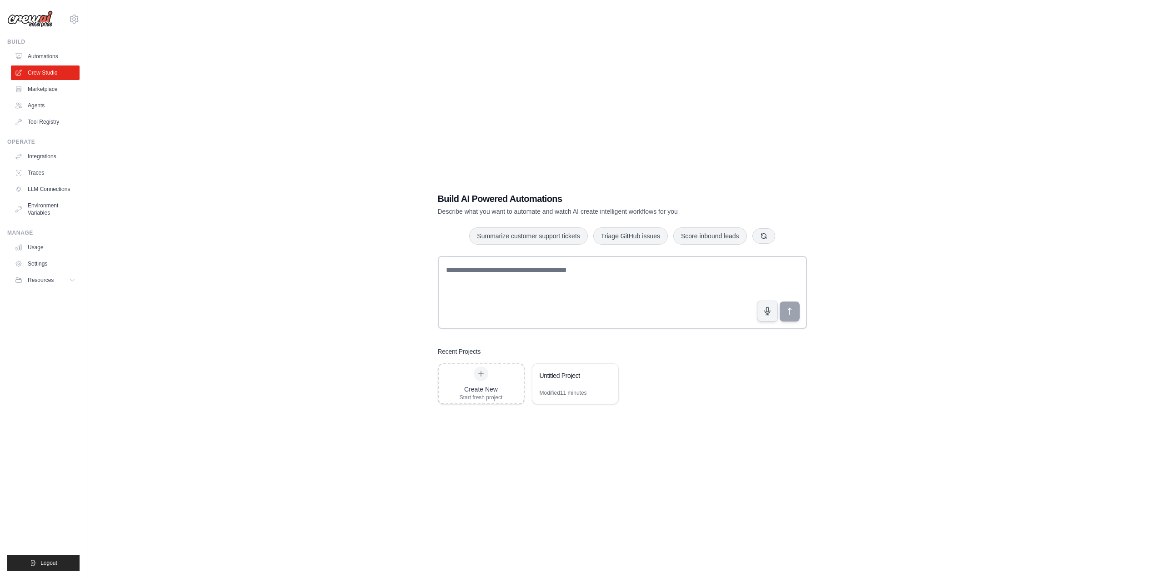
click at [45, 53] on link "Automations" at bounding box center [45, 56] width 69 height 15
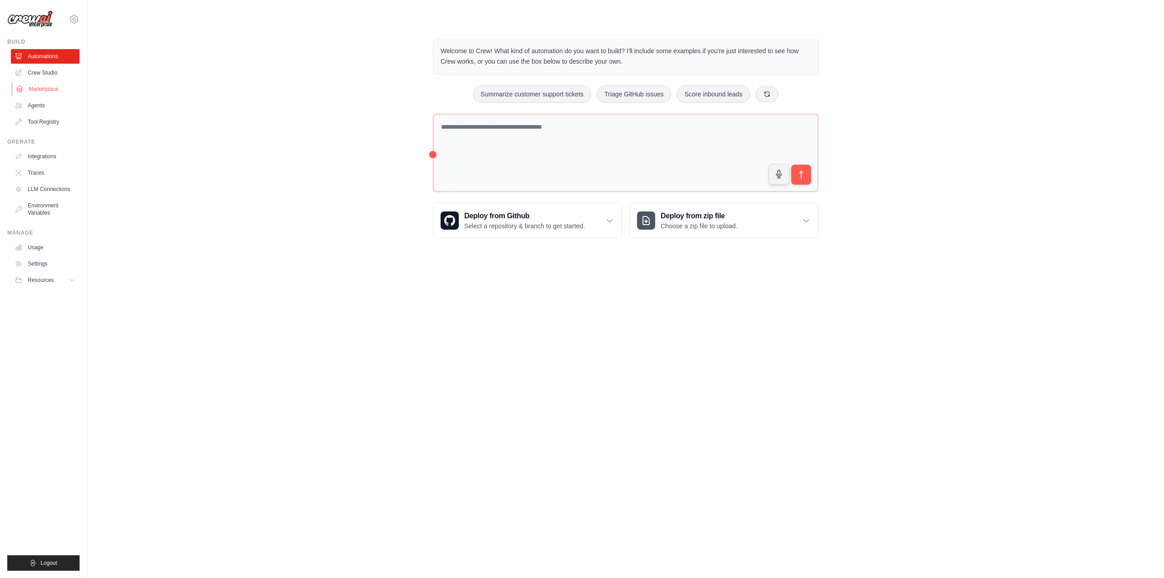
click at [38, 89] on link "Marketplace" at bounding box center [46, 89] width 69 height 15
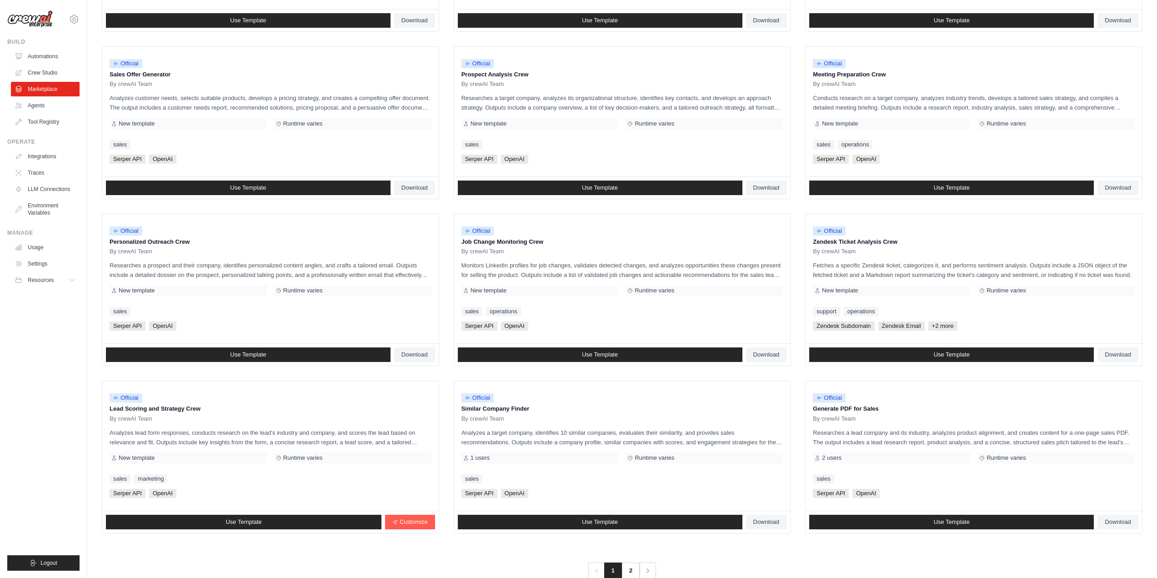
scroll to position [265, 0]
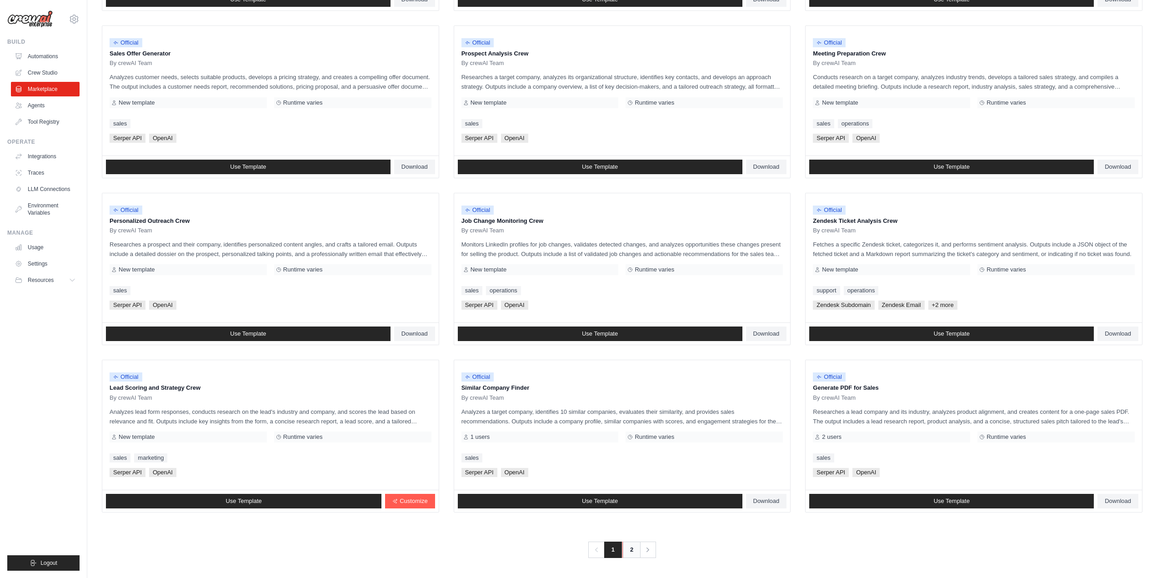
click at [632, 550] on link "2" at bounding box center [632, 550] width 18 height 16
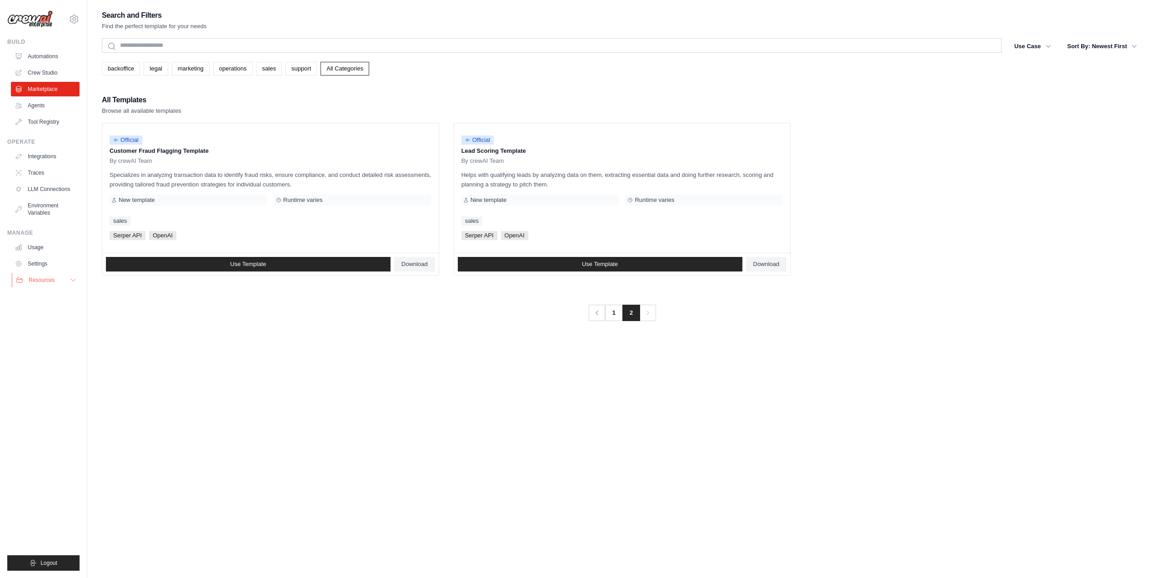
click at [55, 278] on button "Resources" at bounding box center [46, 280] width 69 height 15
click at [35, 245] on link "Usage" at bounding box center [46, 247] width 69 height 15
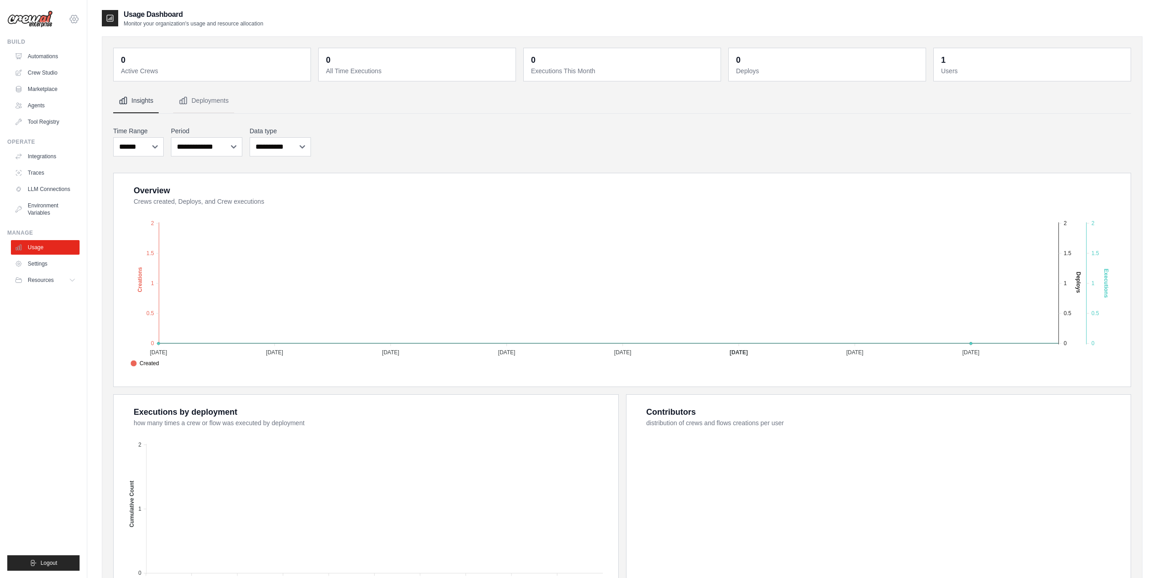
click at [78, 15] on icon at bounding box center [74, 19] width 11 height 11
click at [65, 65] on link "Settings" at bounding box center [74, 61] width 80 height 16
